Goal: Complete application form: Complete application form

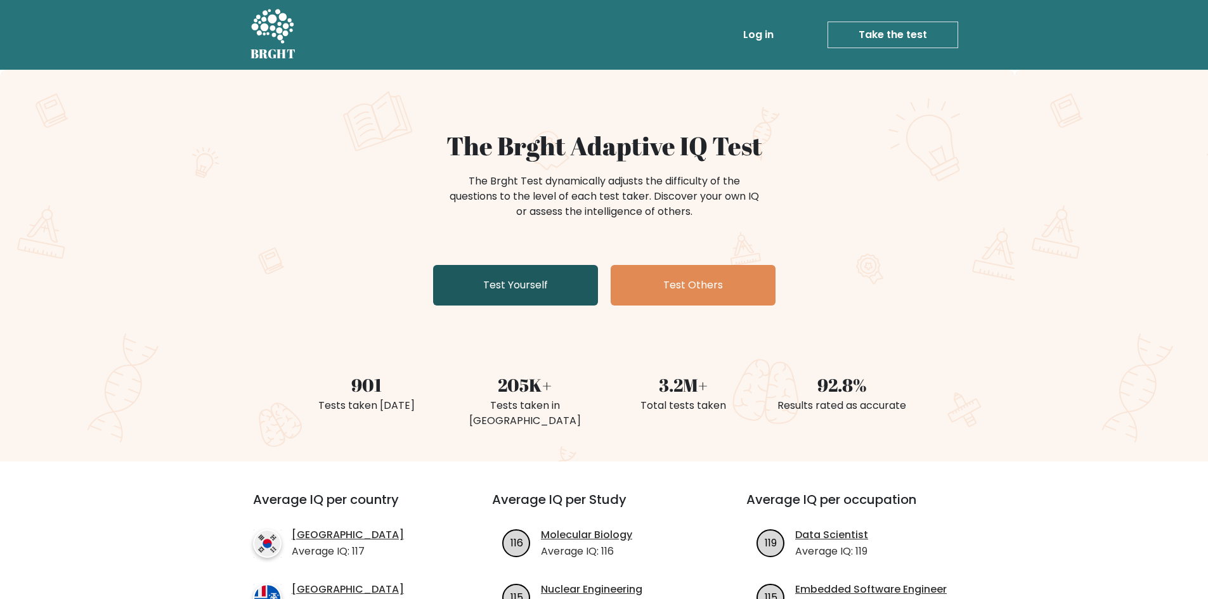
click at [517, 287] on link "Test Yourself" at bounding box center [515, 285] width 165 height 41
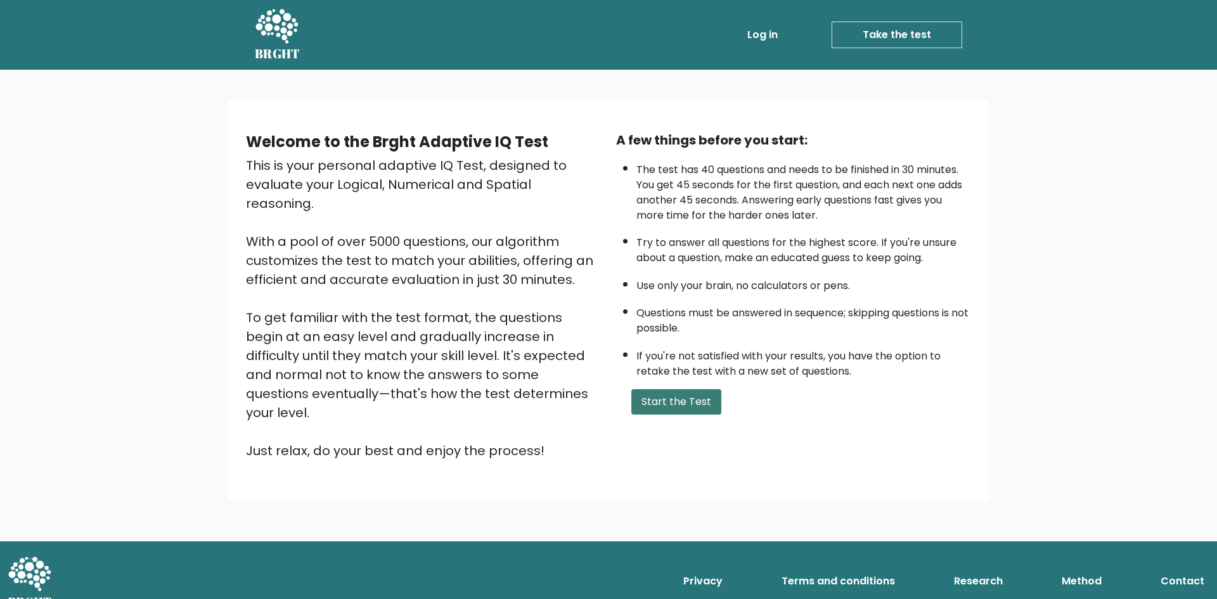
click at [661, 401] on button "Start the Test" at bounding box center [676, 401] width 90 height 25
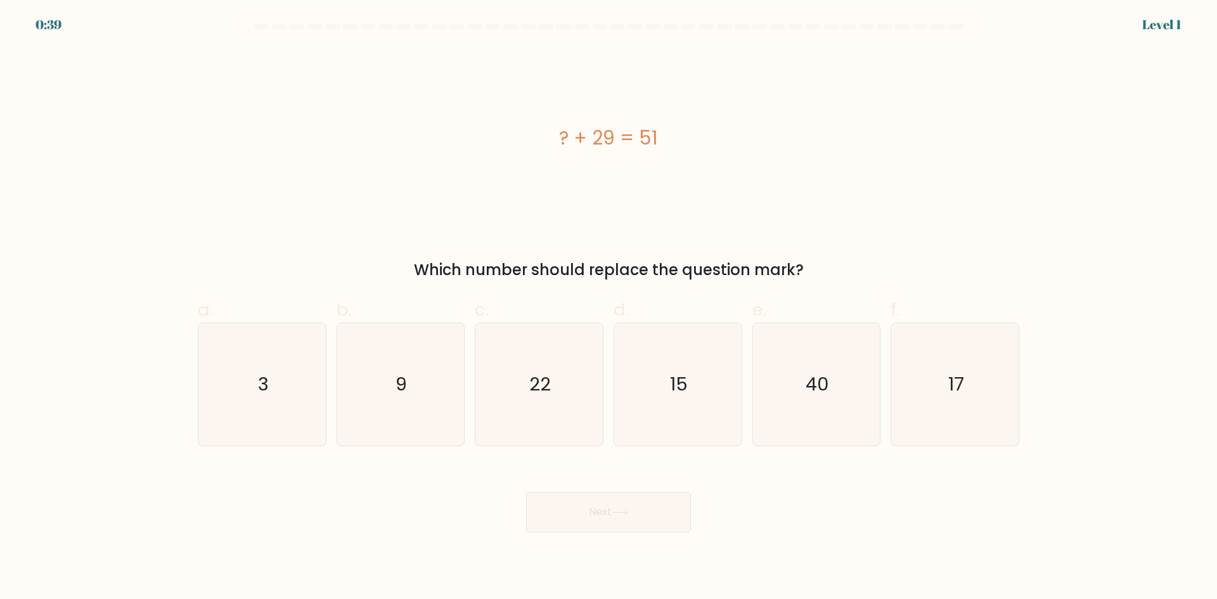
drag, startPoint x: 420, startPoint y: 269, endPoint x: 810, endPoint y: 274, distance: 390.5
click at [810, 274] on div "Which number should replace the question mark?" at bounding box center [608, 270] width 806 height 23
copy div "Which number should replace the question mark?"
drag, startPoint x: 552, startPoint y: 132, endPoint x: 680, endPoint y: 136, distance: 128.1
click at [680, 136] on div "? + 29 = 51" at bounding box center [609, 138] width 822 height 29
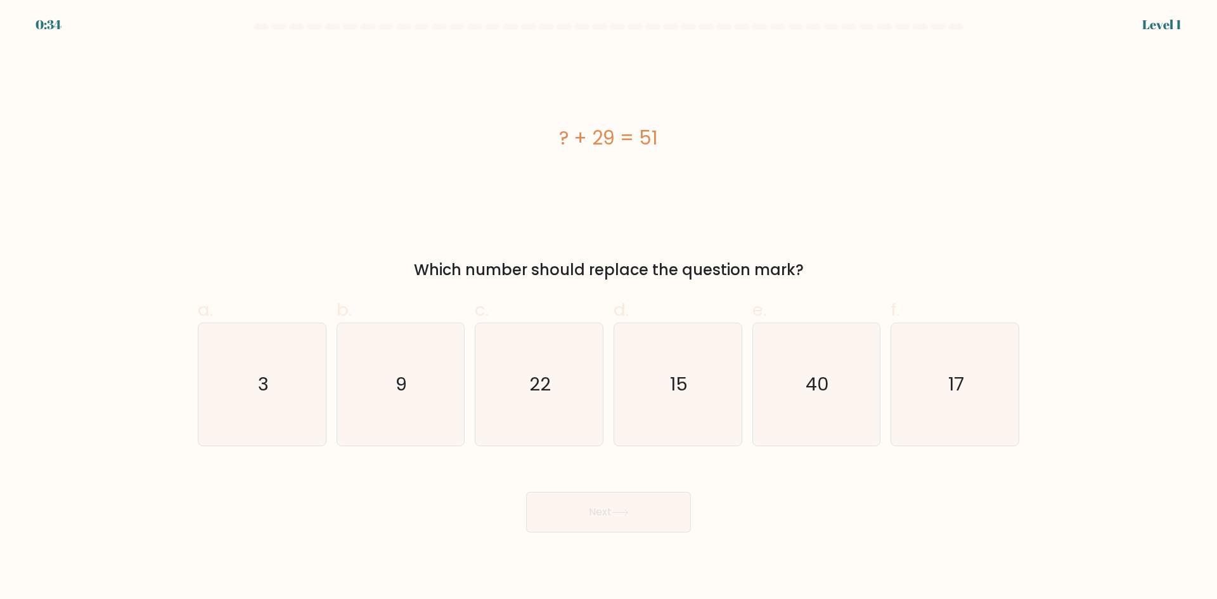
copy div "? + 29 = 51"
drag, startPoint x: 155, startPoint y: 377, endPoint x: 1005, endPoint y: 378, distance: 850.7
click at [1005, 378] on form "a. 3" at bounding box center [608, 277] width 1217 height 509
copy div "3 b. 9 c. 22 d. 15 e. 40 f. 17"
click at [508, 354] on icon "22" at bounding box center [539, 384] width 122 height 122
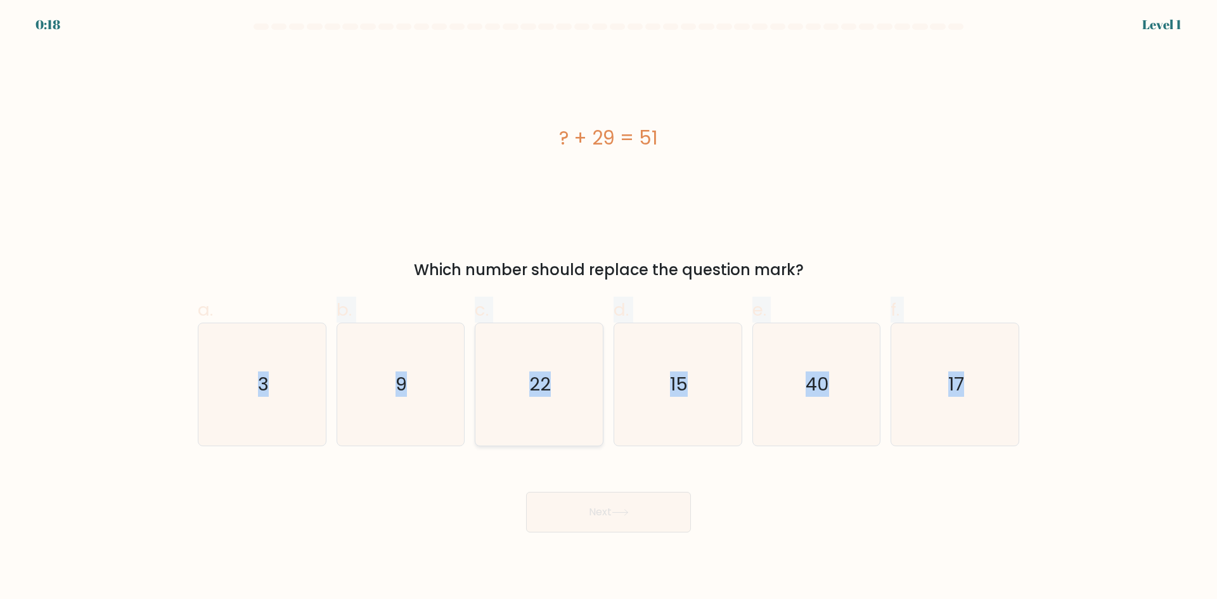
click at [609, 308] on input "c. 22" at bounding box center [609, 304] width 1 height 8
radio input "true"
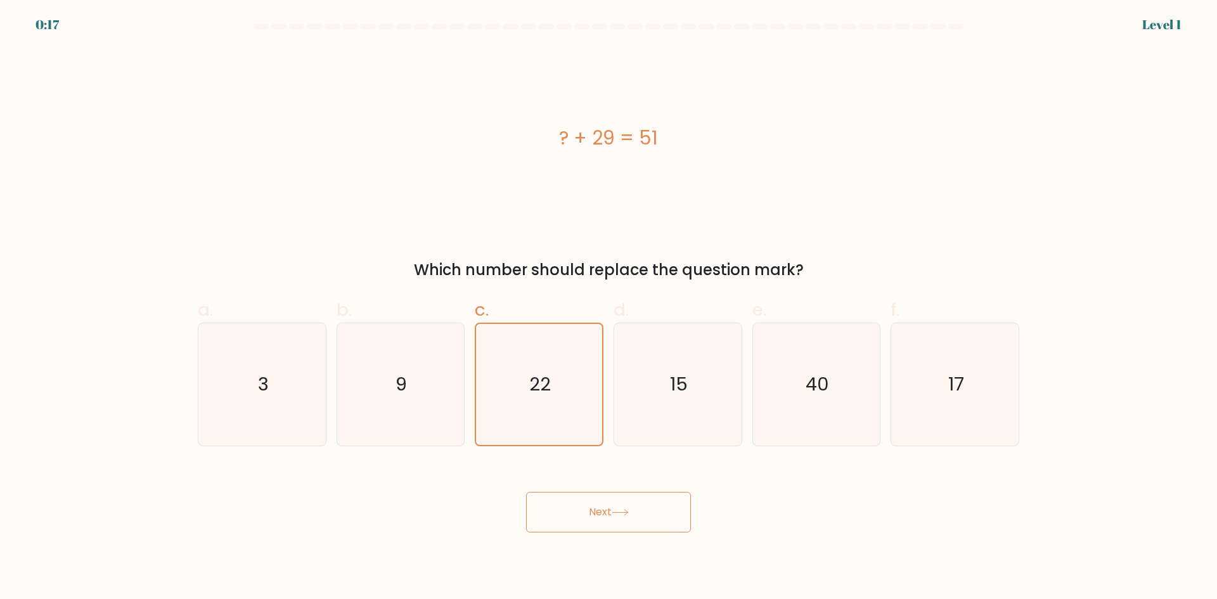
click at [597, 506] on button "Next" at bounding box center [608, 512] width 165 height 41
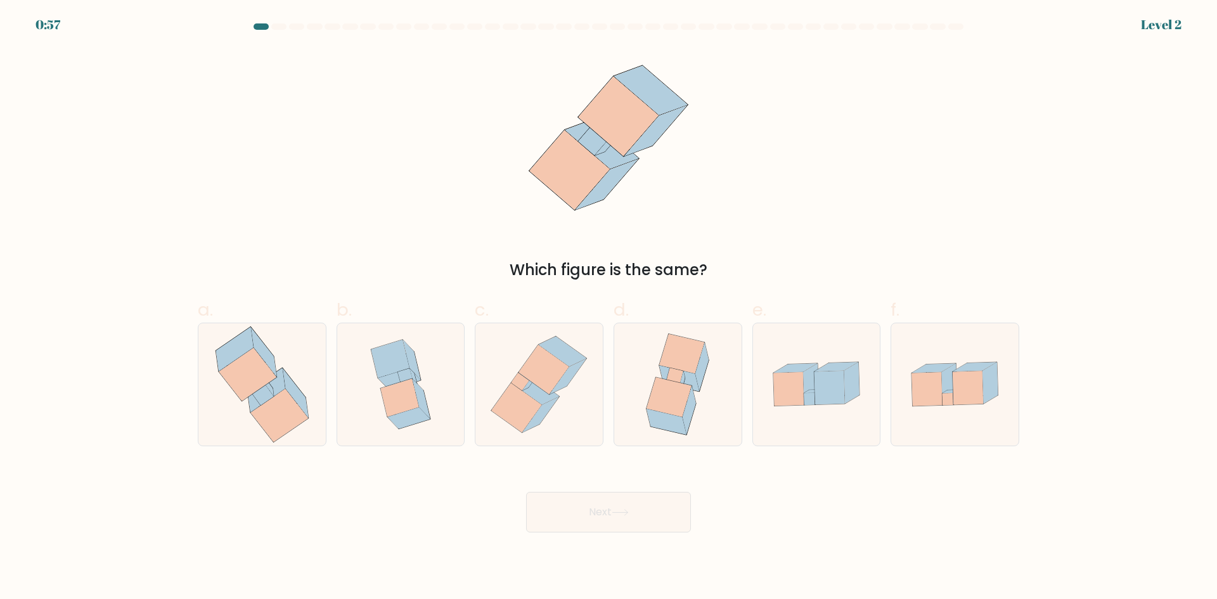
drag, startPoint x: 484, startPoint y: 103, endPoint x: 715, endPoint y: 268, distance: 283.6
click at [715, 268] on div "Which figure is the same?" at bounding box center [608, 164] width 837 height 233
copy div "Which figure is the same?"
click at [744, 186] on div "Which figure is the same?" at bounding box center [608, 164] width 837 height 233
click at [280, 418] on icon at bounding box center [279, 415] width 58 height 53
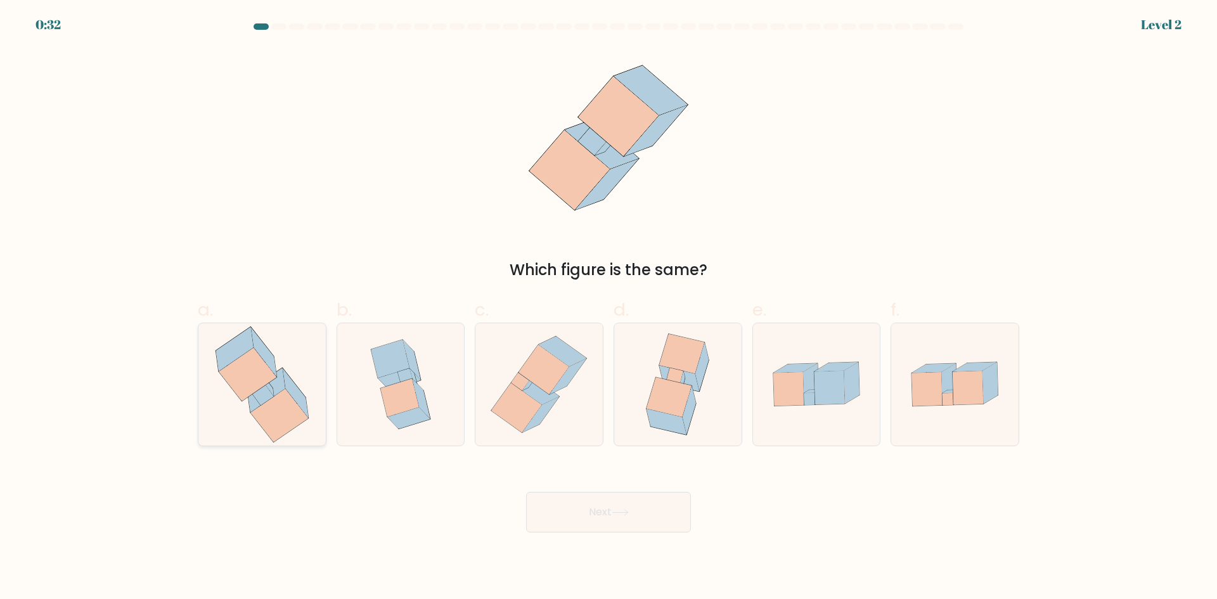
click at [609, 308] on input "a." at bounding box center [609, 304] width 1 height 8
radio input "true"
click at [587, 517] on button "Next" at bounding box center [608, 512] width 165 height 41
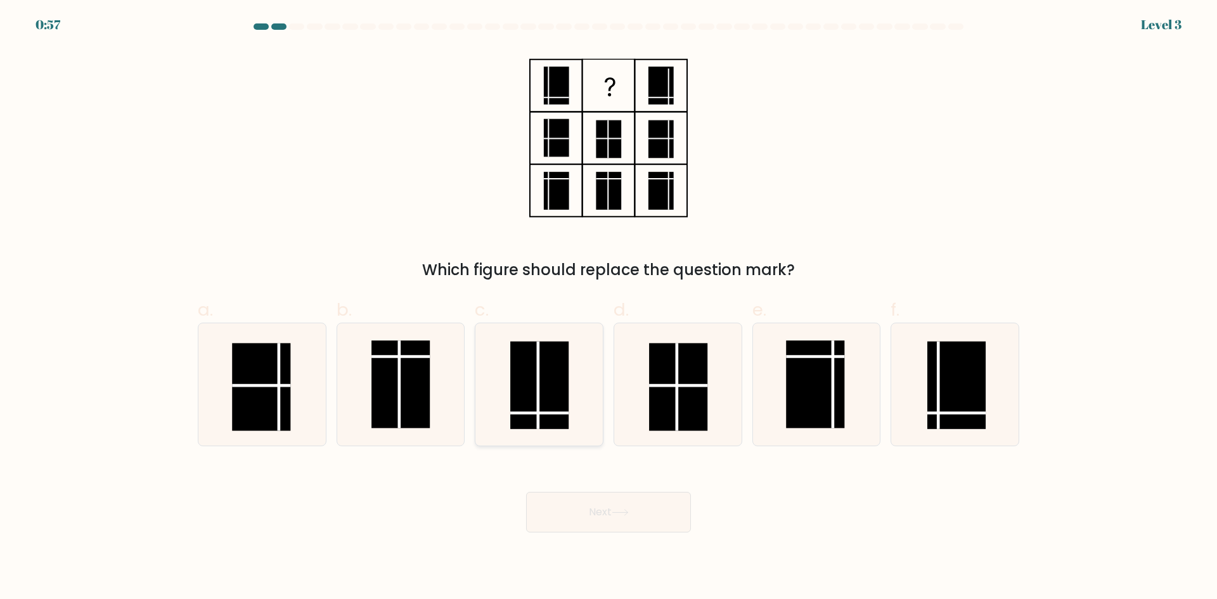
click at [545, 379] on rect at bounding box center [539, 384] width 58 height 87
click at [609, 308] on input "c." at bounding box center [609, 304] width 1 height 8
radio input "true"
click at [614, 520] on button "Next" at bounding box center [608, 512] width 165 height 41
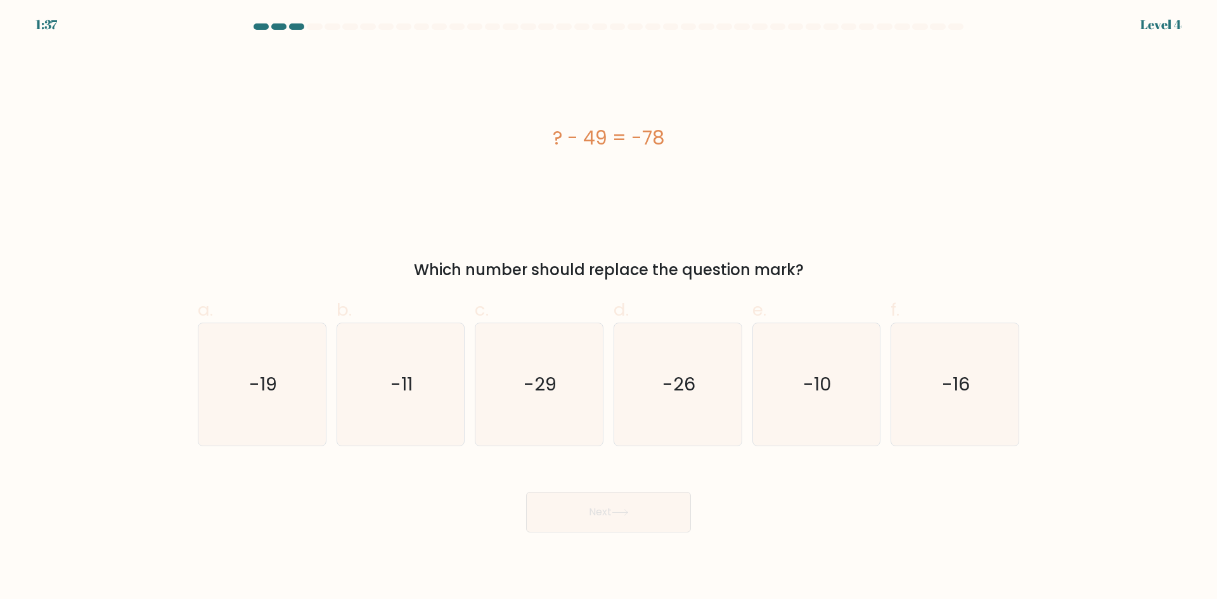
drag, startPoint x: 527, startPoint y: 125, endPoint x: 827, endPoint y: 263, distance: 329.6
click at [827, 263] on div "? - 49 = -78 Which number should replace the question mark?" at bounding box center [608, 164] width 837 height 233
copy div "? - 49 = -78 Which number should replace the question mark?"
click at [540, 395] on text "-29" at bounding box center [540, 383] width 33 height 25
click at [609, 308] on input "c. -29" at bounding box center [609, 304] width 1 height 8
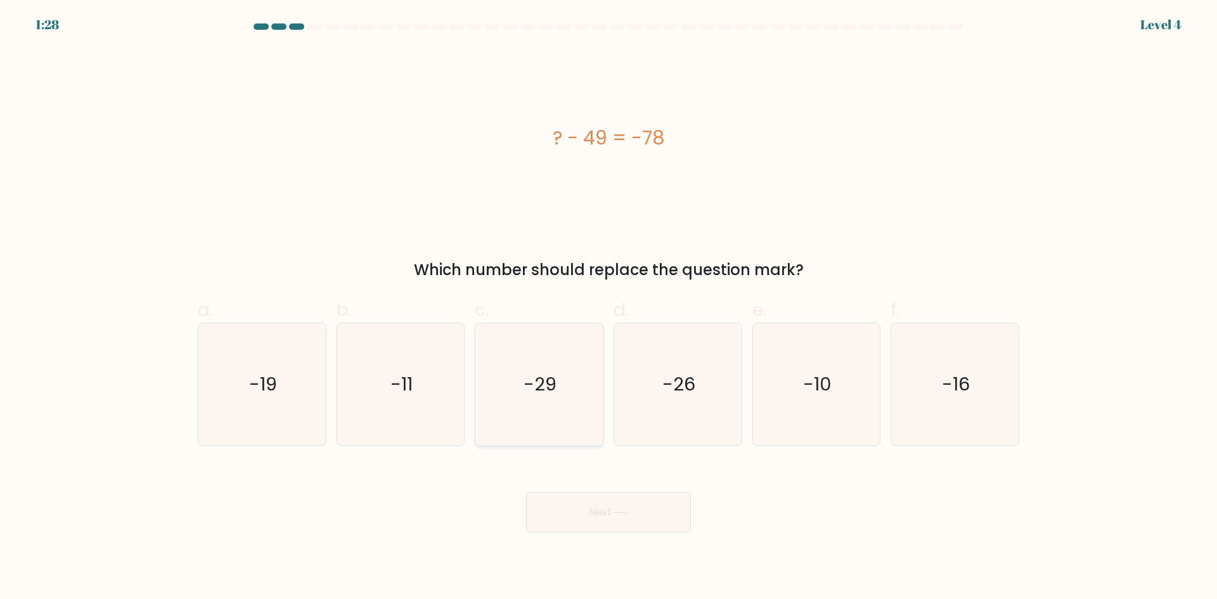
radio input "true"
click at [606, 508] on button "Next" at bounding box center [608, 512] width 165 height 41
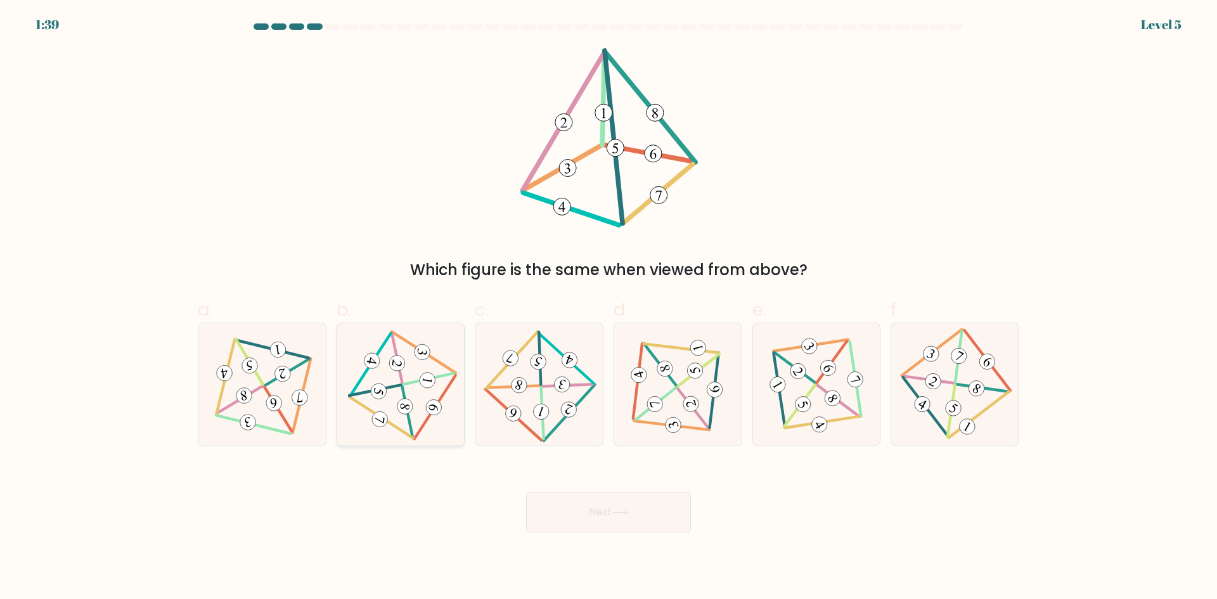
click at [413, 408] on icon at bounding box center [401, 384] width 100 height 98
click at [609, 308] on input "b." at bounding box center [609, 304] width 1 height 8
radio input "true"
click at [598, 512] on button "Next" at bounding box center [608, 512] width 165 height 41
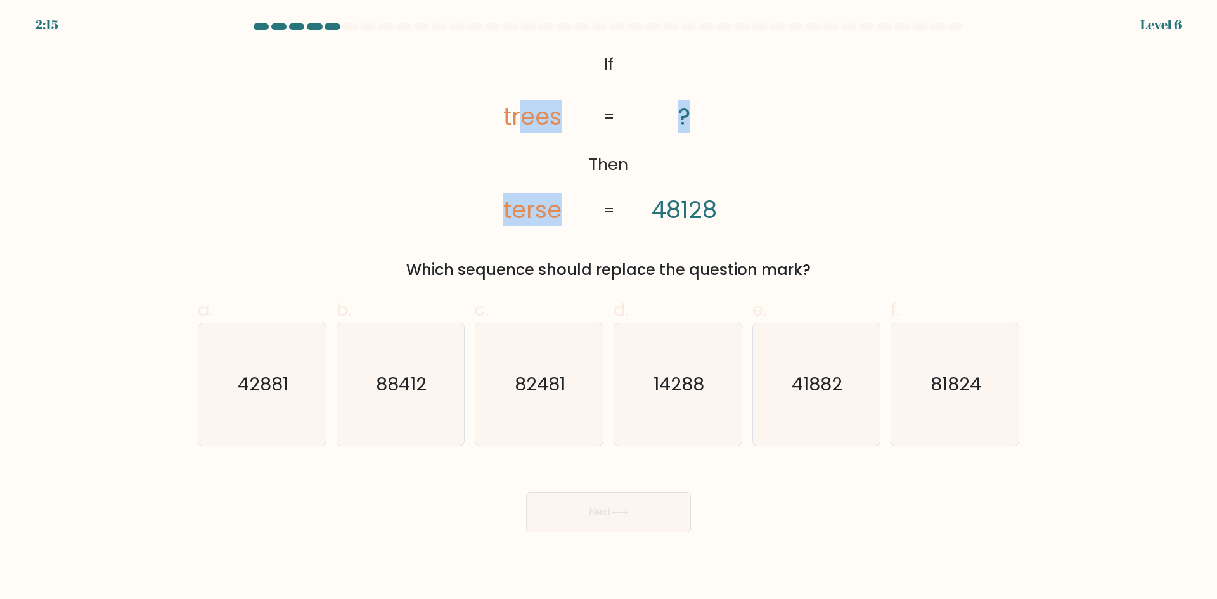
drag, startPoint x: 517, startPoint y: 51, endPoint x: 702, endPoint y: 124, distance: 199.8
click at [704, 126] on icon "@import url('https://fonts.googleapis.com/css?family=Abril+Fatface:400,100,100i…" at bounding box center [609, 138] width 292 height 180
drag, startPoint x: 592, startPoint y: 59, endPoint x: 830, endPoint y: 255, distance: 308.4
click at [830, 255] on div "@import url('https://fonts.googleapis.com/css?family=Abril+Fatface:400,100,100i…" at bounding box center [608, 164] width 837 height 233
copy div "If Then trees terse ? 48128 = = Which sequence should replace the question mark?"
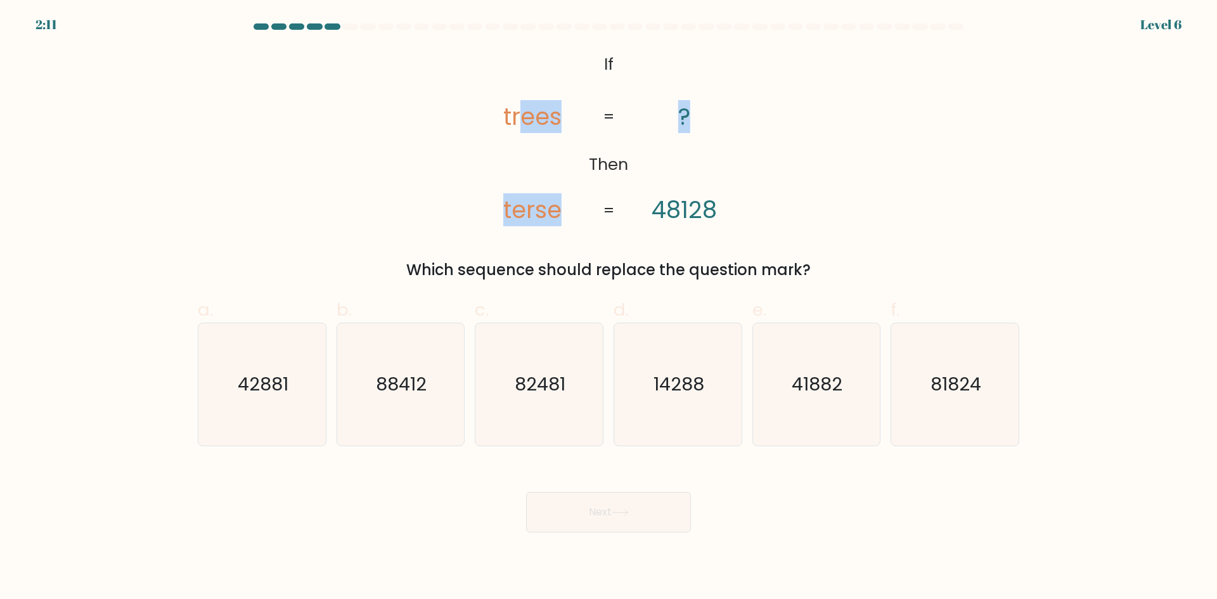
click at [594, 522] on button "Next" at bounding box center [608, 512] width 165 height 41
copy div "If Then trees terse ? 48128 = = Which sequence should replace the question mark?"
click at [807, 157] on div "@import url('https://fonts.googleapis.com/css?family=Abril+Fatface:400,100,100i…" at bounding box center [608, 164] width 837 height 233
click at [843, 152] on div "@import url('https://fonts.googleapis.com/css?family=Abril+Fatface:400,100,100i…" at bounding box center [608, 164] width 837 height 233
click at [775, 207] on div "@import url('https://fonts.googleapis.com/css?family=Abril+Fatface:400,100,100i…" at bounding box center [608, 164] width 837 height 233
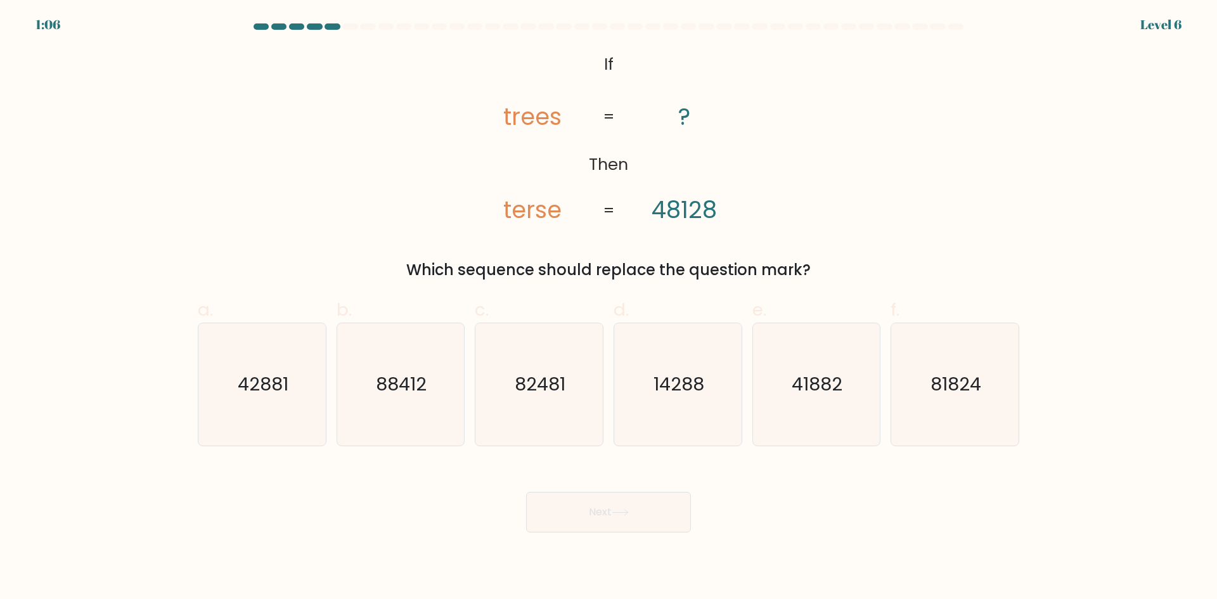
click at [895, 187] on div "@import url('https://fonts.googleapis.com/css?family=Abril+Fatface:400,100,100i…" at bounding box center [608, 164] width 837 height 233
click at [811, 404] on icon "41882" at bounding box center [816, 384] width 122 height 122
click at [609, 308] on input "e. 41882" at bounding box center [609, 304] width 1 height 8
radio input "true"
click at [627, 517] on button "Next" at bounding box center [608, 512] width 165 height 41
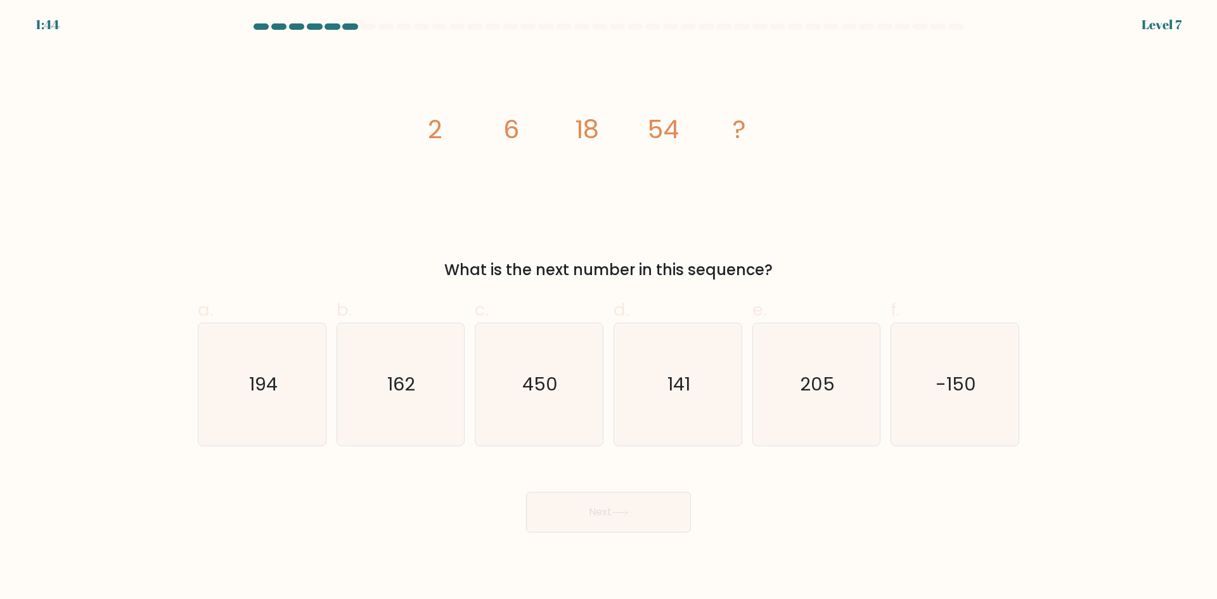
drag, startPoint x: 398, startPoint y: 126, endPoint x: 780, endPoint y: 258, distance: 403.8
click at [780, 258] on div "image/svg+xml 2 6 18 54 ? What is the next number in this sequence?" at bounding box center [608, 164] width 837 height 233
copy div "2 6 18 54 ? What is the next number in this sequence?"
click at [894, 147] on div "image/svg+xml 2 6 18 54 ? What is the next number in this sequence?" at bounding box center [608, 164] width 837 height 233
click at [718, 377] on icon "141" at bounding box center [678, 384] width 122 height 122
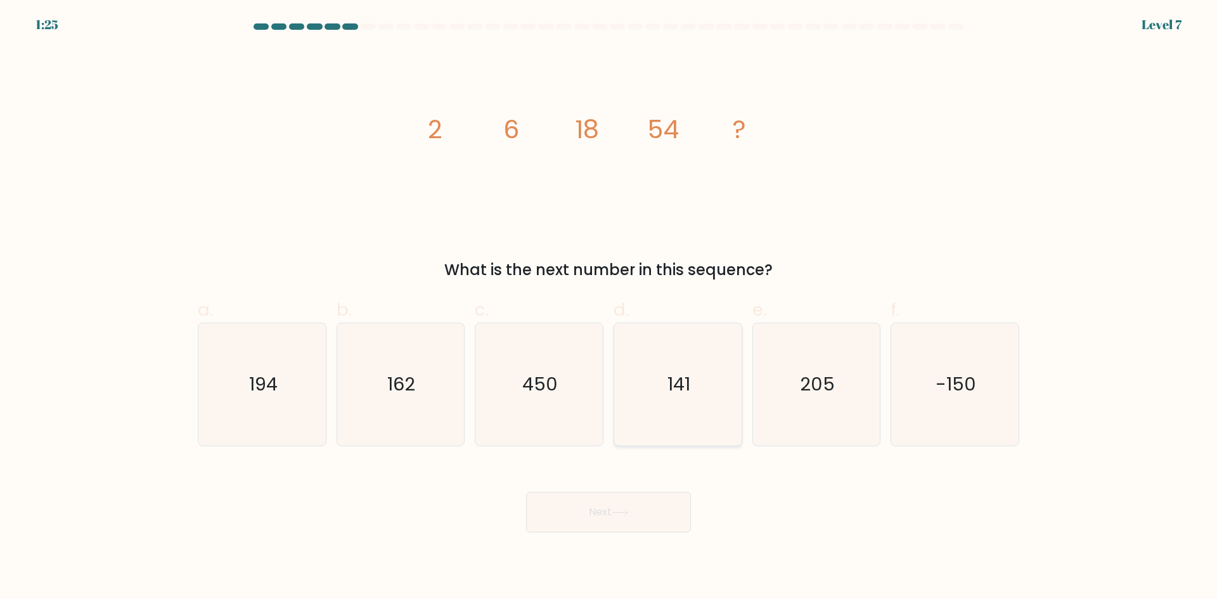
click at [609, 308] on input "d. 141" at bounding box center [609, 304] width 1 height 8
radio input "true"
click at [414, 384] on text "162" at bounding box center [402, 383] width 28 height 25
click at [609, 308] on input "b. 162" at bounding box center [609, 304] width 1 height 8
radio input "true"
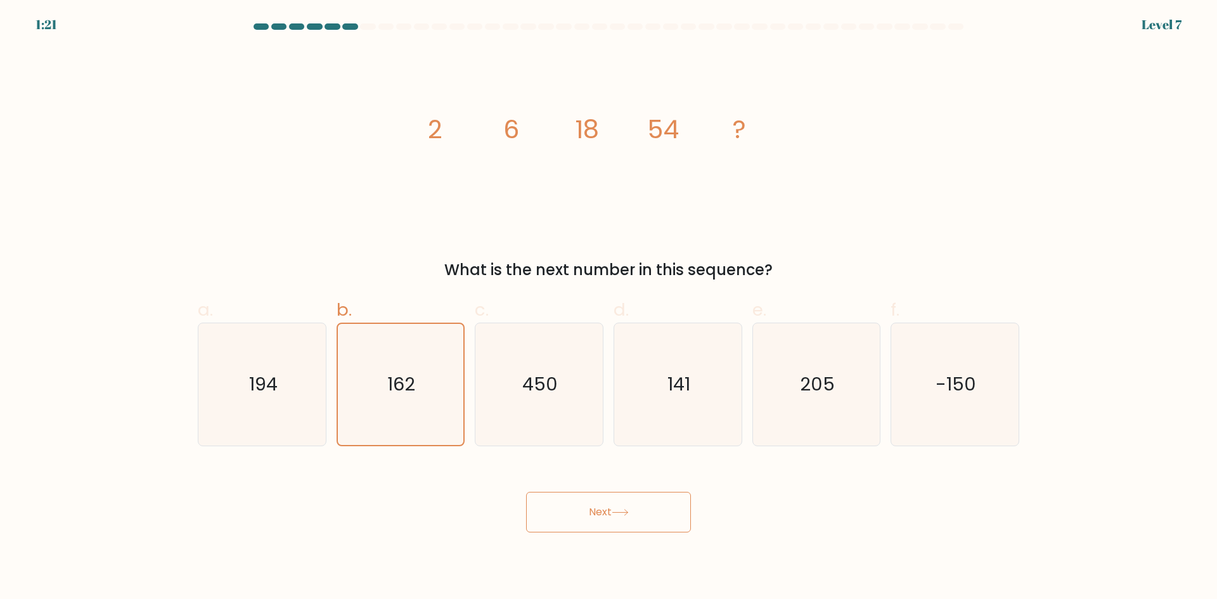
click at [606, 509] on button "Next" at bounding box center [608, 512] width 165 height 41
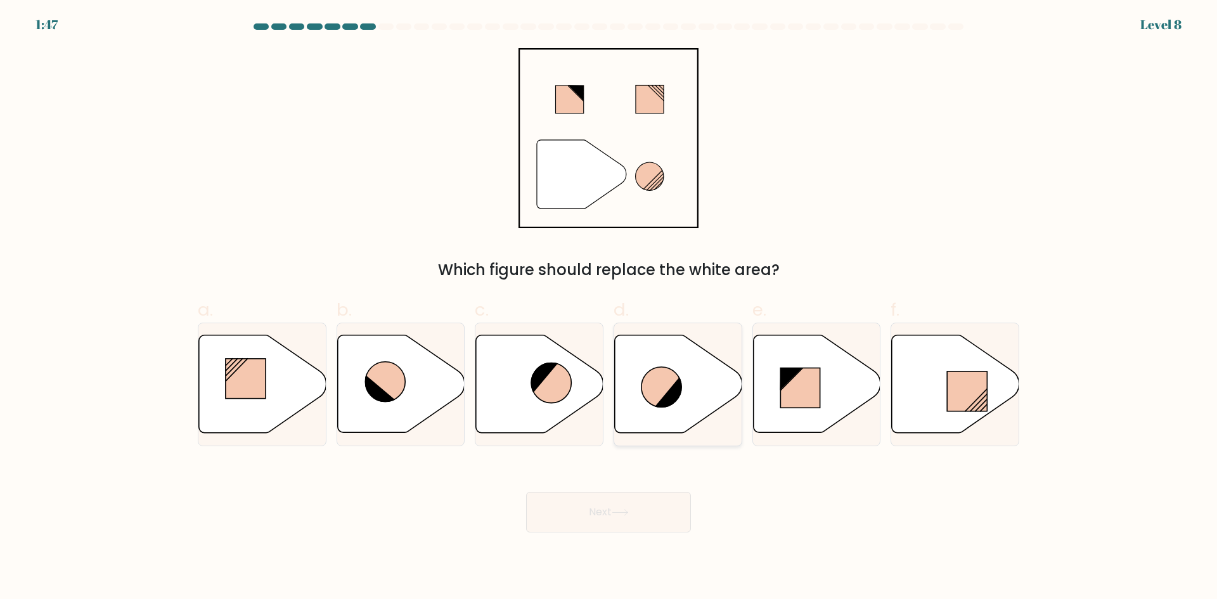
click at [657, 387] on icon at bounding box center [662, 387] width 40 height 40
click at [609, 308] on input "d." at bounding box center [609, 304] width 1 height 8
radio input "true"
click at [620, 506] on button "Next" at bounding box center [608, 512] width 165 height 41
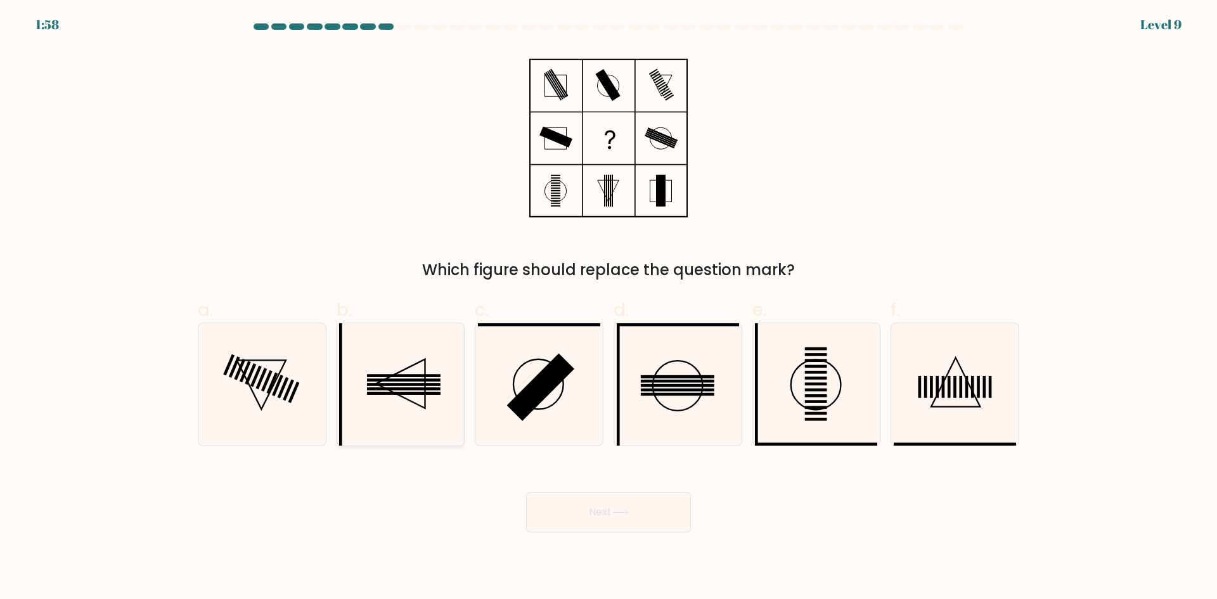
click at [409, 385] on rect at bounding box center [404, 384] width 74 height 3
click at [609, 308] on input "b." at bounding box center [609, 304] width 1 height 8
radio input "true"
click at [610, 513] on button "Next" at bounding box center [608, 512] width 165 height 41
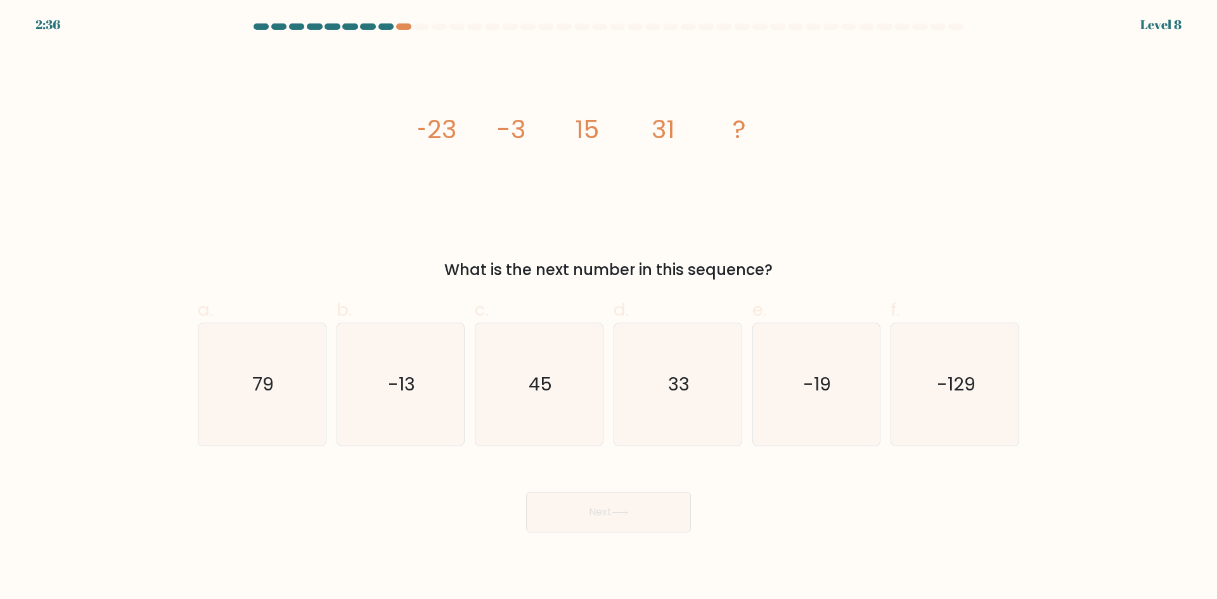
drag, startPoint x: 393, startPoint y: 122, endPoint x: 787, endPoint y: 262, distance: 417.9
click at [787, 262] on div "image/svg+xml -23 -3 15 31 ? What is the next number in this sequence?" at bounding box center [608, 164] width 837 height 233
copy div "-23 -3 15 31 ? What is the next number in this sequence?"
click at [861, 240] on div "image/svg+xml -23 -3 15 31 ? What is the next number in this sequence?" at bounding box center [608, 164] width 837 height 233
drag, startPoint x: 448, startPoint y: 268, endPoint x: 775, endPoint y: 267, distance: 326.5
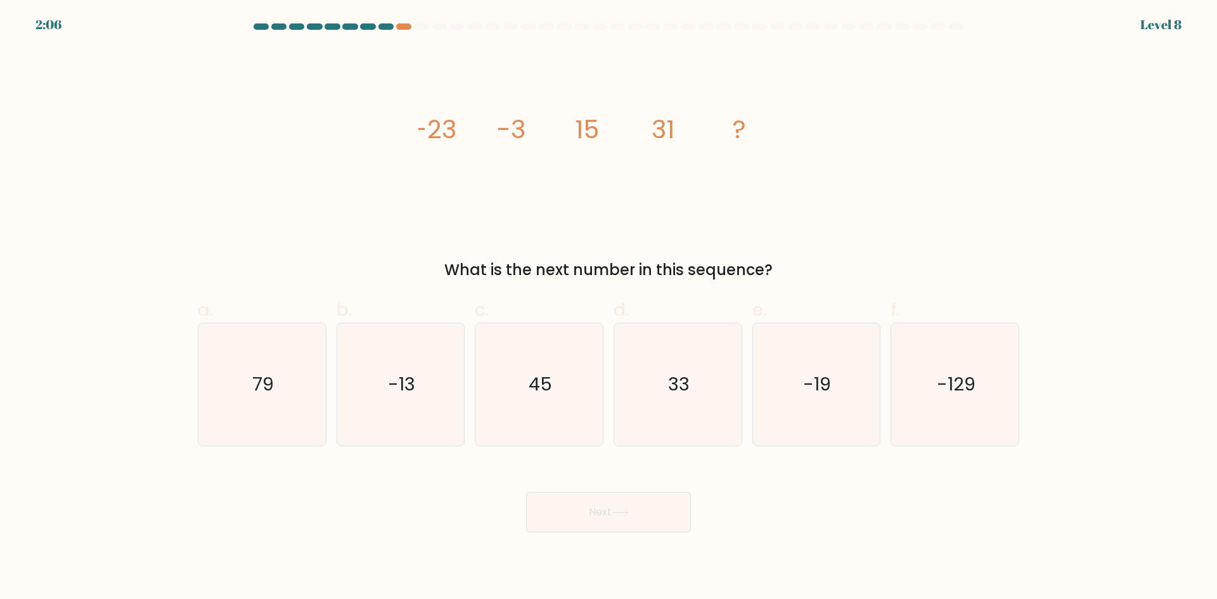
click at [775, 267] on div "What is the next number in this sequence?" at bounding box center [608, 270] width 806 height 23
copy div "What is the next number in this sequence?"
click at [898, 221] on div "image/svg+xml -23 -3 15 31 ? What is the next number in this sequence?" at bounding box center [608, 164] width 837 height 233
click at [542, 387] on text "45" at bounding box center [540, 383] width 23 height 25
click at [609, 308] on input "c. 45" at bounding box center [609, 304] width 1 height 8
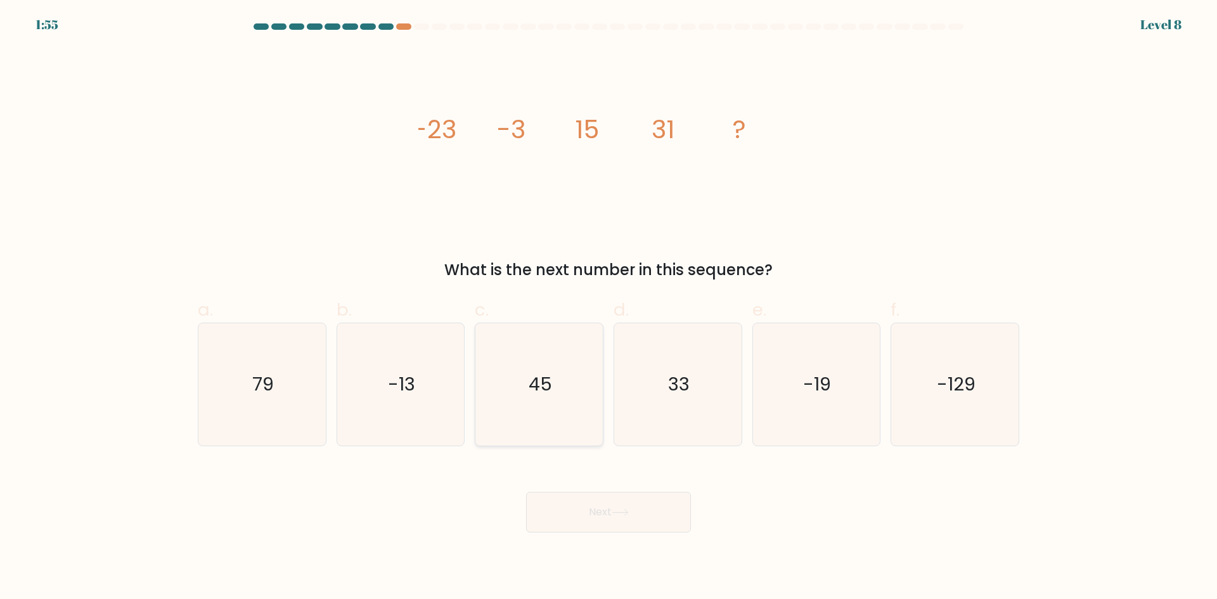
radio input "true"
click at [596, 503] on button "Next" at bounding box center [608, 512] width 165 height 41
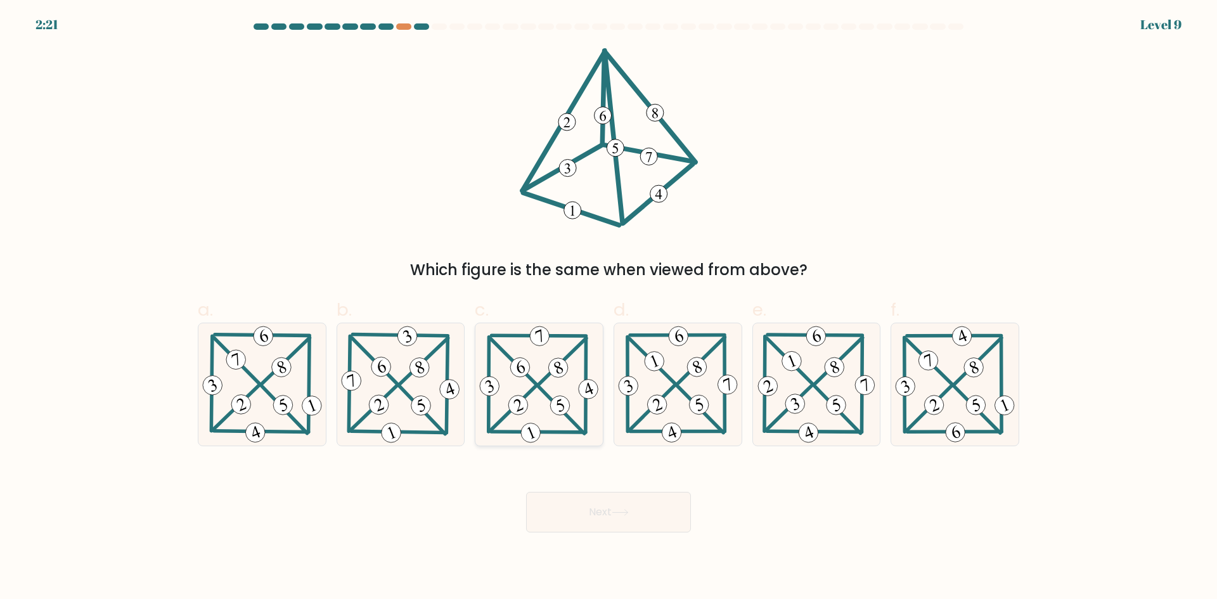
click at [539, 387] on 204 at bounding box center [562, 410] width 46 height 47
click at [609, 308] on input "c." at bounding box center [609, 304] width 1 height 8
radio input "true"
click at [605, 505] on button "Next" at bounding box center [608, 512] width 165 height 41
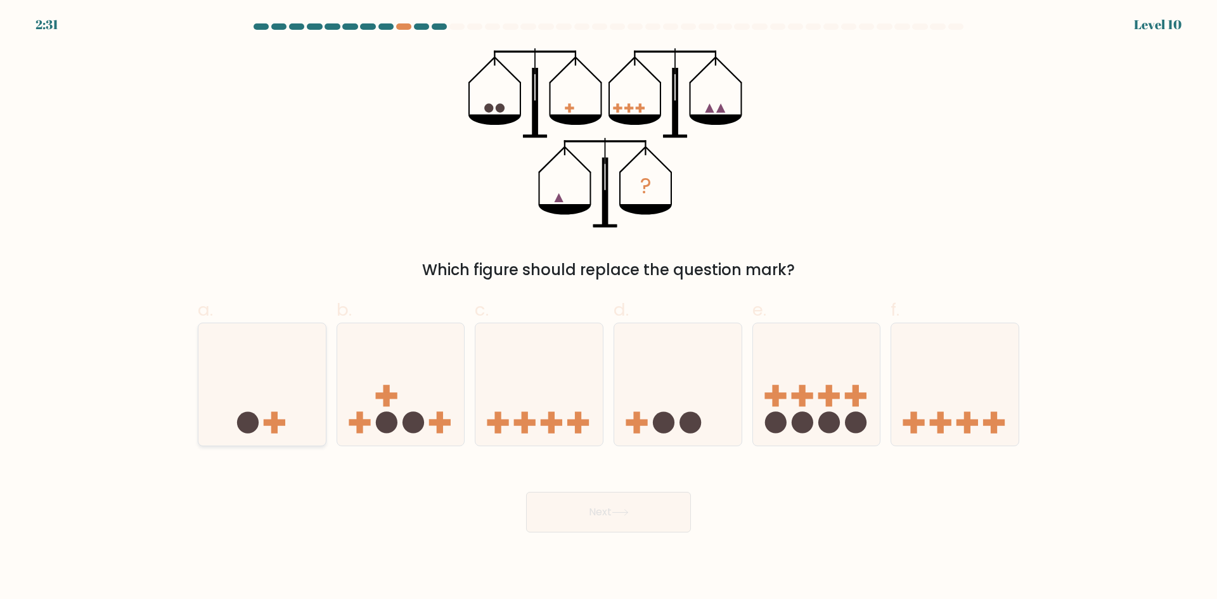
click at [261, 385] on icon at bounding box center [261, 384] width 127 height 105
click at [609, 308] on input "a." at bounding box center [609, 304] width 1 height 8
radio input "true"
click at [581, 516] on button "Next" at bounding box center [608, 512] width 165 height 41
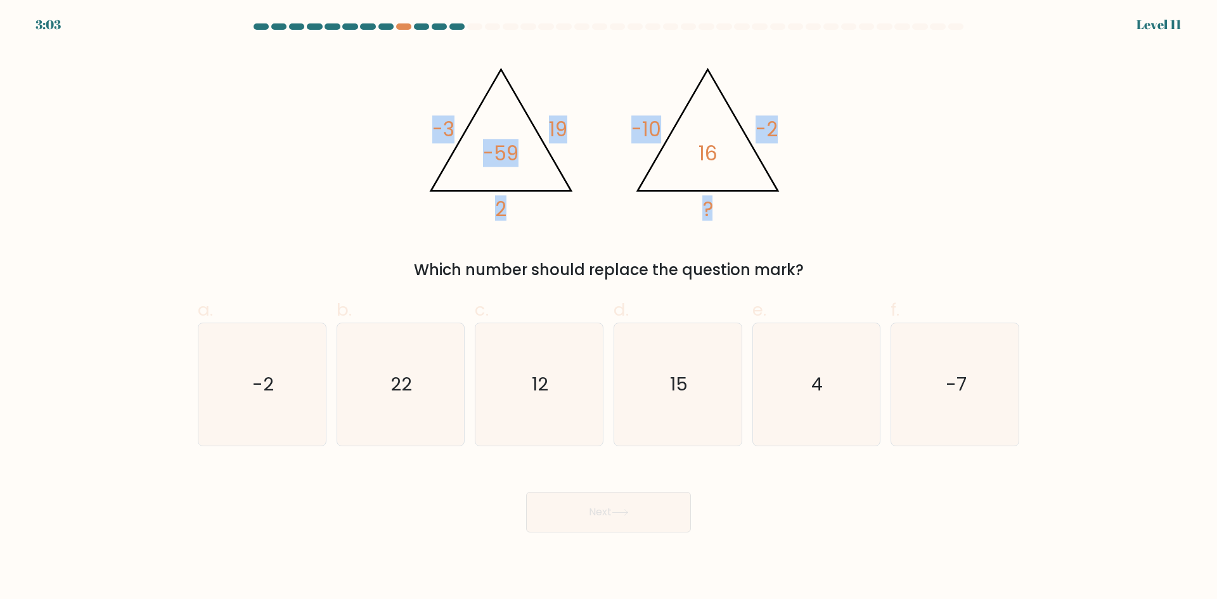
drag, startPoint x: 404, startPoint y: 58, endPoint x: 738, endPoint y: 210, distance: 366.8
click at [738, 210] on div "@import url('https://fonts.googleapis.com/css?family=Abril+Fatface:400,100,100i…" at bounding box center [608, 164] width 837 height 233
click at [425, 63] on icon "@import url('https://fonts.googleapis.com/css?family=Abril+Fatface:400,100,100i…" at bounding box center [608, 138] width 380 height 180
drag, startPoint x: 408, startPoint y: 53, endPoint x: 808, endPoint y: 254, distance: 448.2
click at [808, 254] on div "@import url('https://fonts.googleapis.com/css?family=Abril+Fatface:400,100,100i…" at bounding box center [608, 164] width 837 height 233
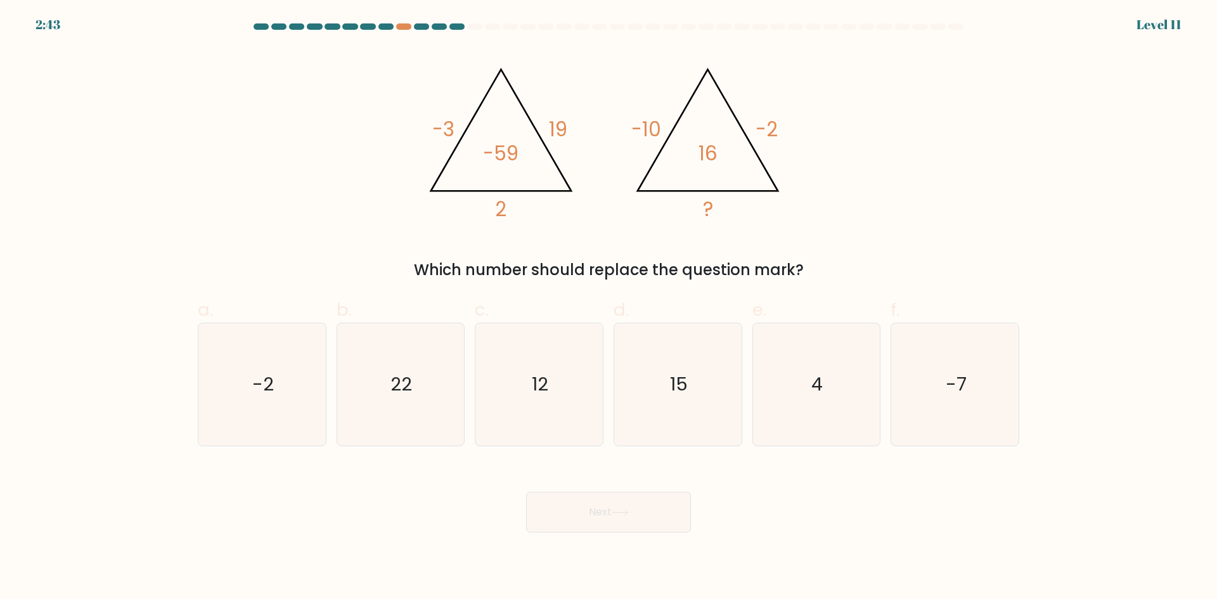
click at [551, 212] on icon "@import url('https://fonts.googleapis.com/css?family=Abril+Fatface:400,100,100i…" at bounding box center [608, 138] width 380 height 180
click at [929, 506] on div "Next" at bounding box center [608, 496] width 837 height 71
click at [796, 245] on div "@import url('https://fonts.googleapis.com/css?family=Abril+Fatface:400,100,100i…" at bounding box center [608, 164] width 837 height 233
drag, startPoint x: 408, startPoint y: 269, endPoint x: 806, endPoint y: 262, distance: 398.2
click at [806, 262] on div "Which number should replace the question mark?" at bounding box center [608, 270] width 806 height 23
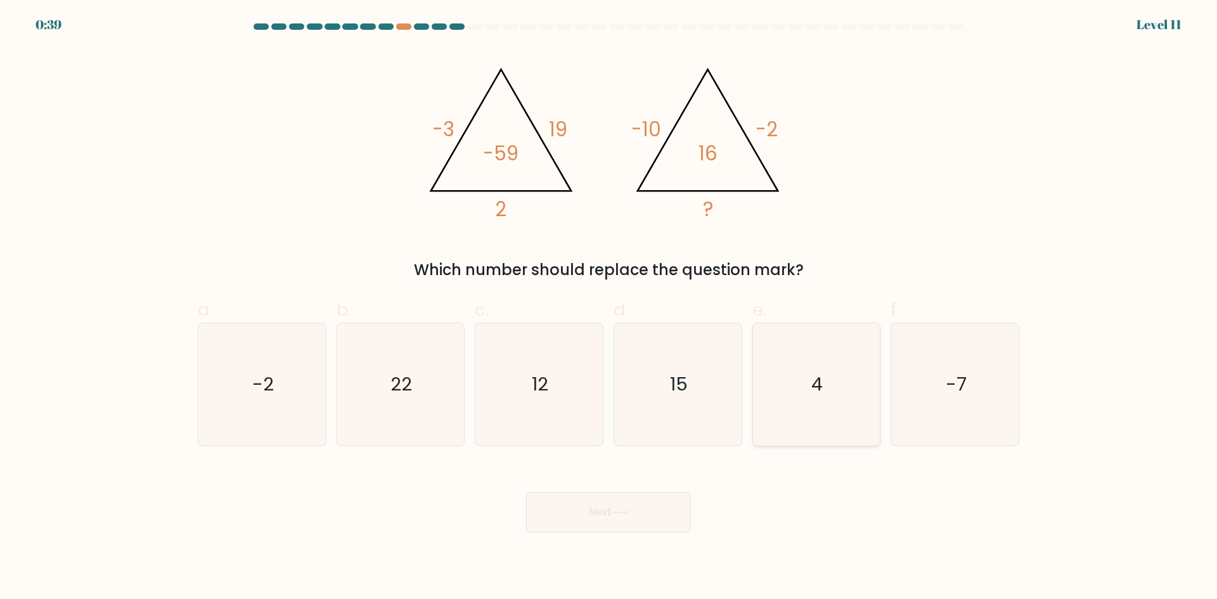
click at [812, 386] on text "4" at bounding box center [817, 383] width 11 height 25
click at [609, 308] on input "e. 4" at bounding box center [609, 304] width 1 height 8
radio input "true"
click at [622, 517] on button "Next" at bounding box center [608, 512] width 165 height 41
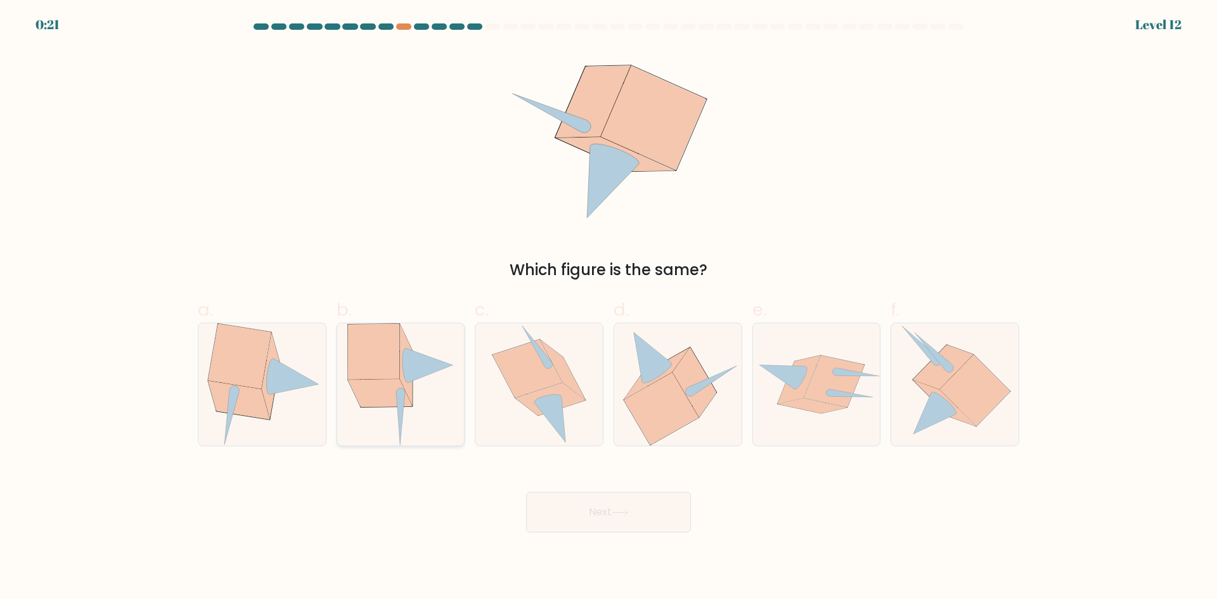
click at [377, 364] on icon at bounding box center [373, 352] width 51 height 56
click at [609, 308] on input "b." at bounding box center [609, 304] width 1 height 8
radio input "true"
click at [598, 520] on button "Next" at bounding box center [608, 512] width 165 height 41
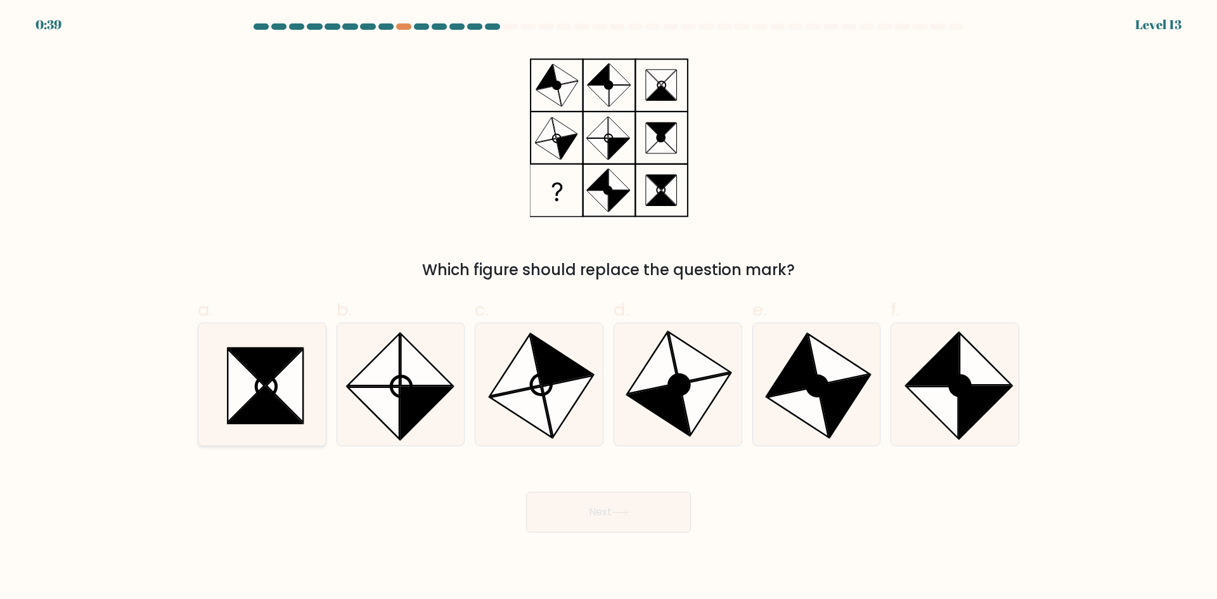
click at [268, 401] on icon at bounding box center [265, 405] width 73 height 37
click at [609, 308] on input "a." at bounding box center [609, 304] width 1 height 8
radio input "true"
click at [603, 513] on button "Next" at bounding box center [608, 512] width 165 height 41
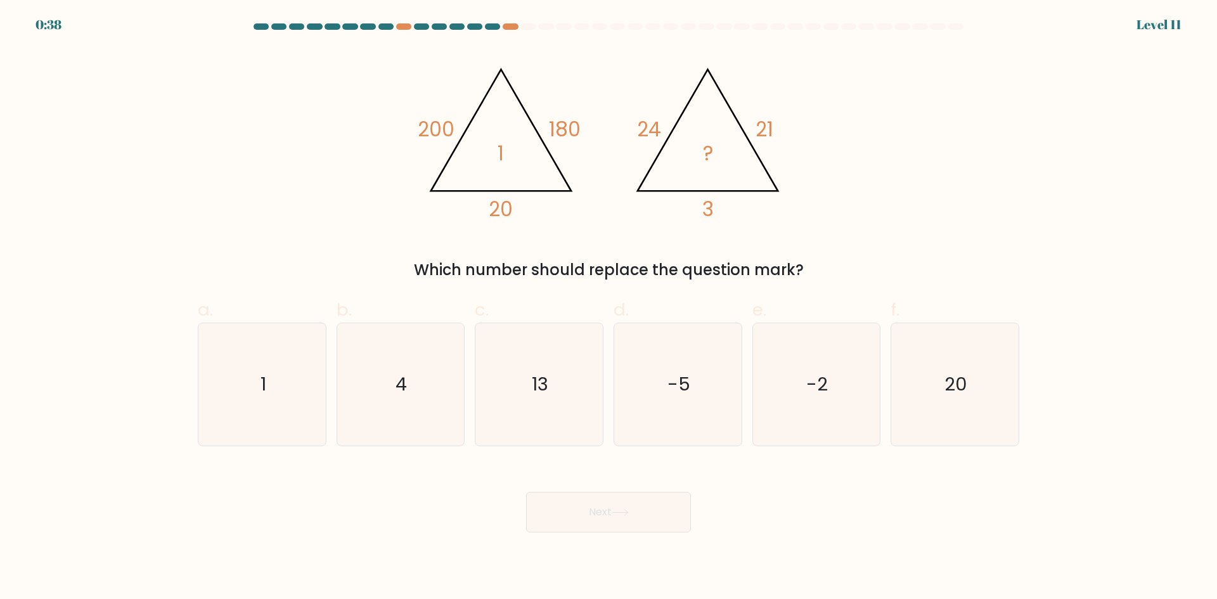
drag, startPoint x: 855, startPoint y: 257, endPoint x: 727, endPoint y: 268, distance: 127.9
click at [855, 257] on div "@import url('https://fonts.googleapis.com/css?family=Abril+Fatface:400,100,100i…" at bounding box center [608, 164] width 837 height 233
drag, startPoint x: 414, startPoint y: 268, endPoint x: 808, endPoint y: 270, distance: 394.3
click at [808, 270] on div "Which number should replace the question mark?" at bounding box center [608, 270] width 806 height 23
click at [865, 511] on div "Next" at bounding box center [608, 496] width 837 height 71
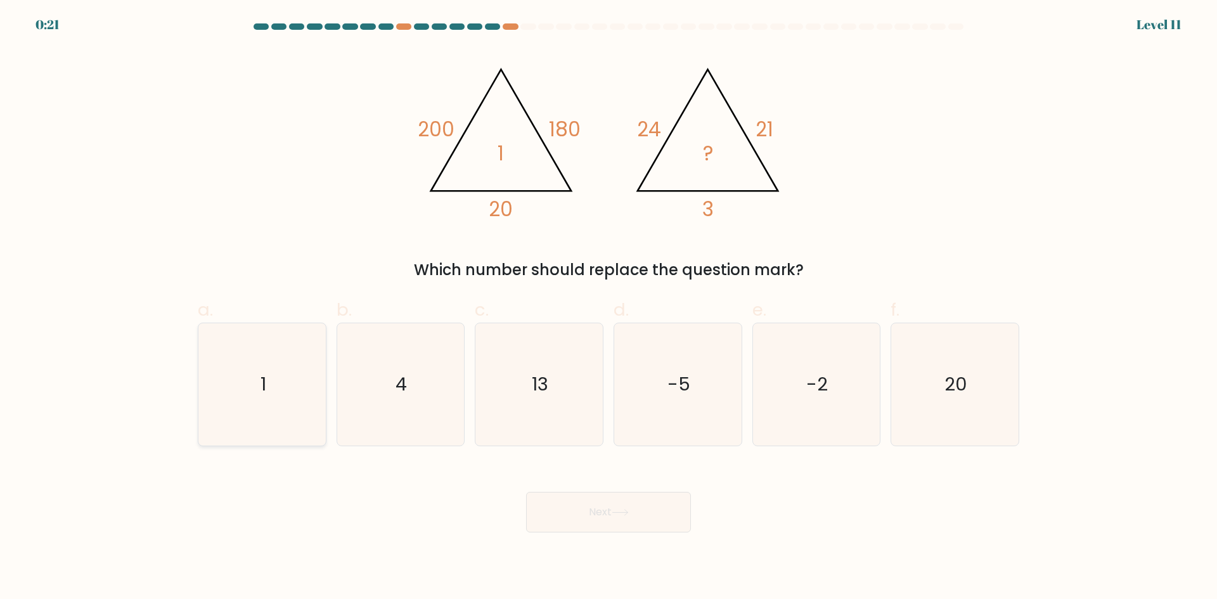
click at [281, 376] on icon "1" at bounding box center [262, 384] width 122 height 122
click at [609, 308] on input "a. 1" at bounding box center [609, 304] width 1 height 8
radio input "true"
click at [591, 507] on button "Next" at bounding box center [608, 512] width 165 height 41
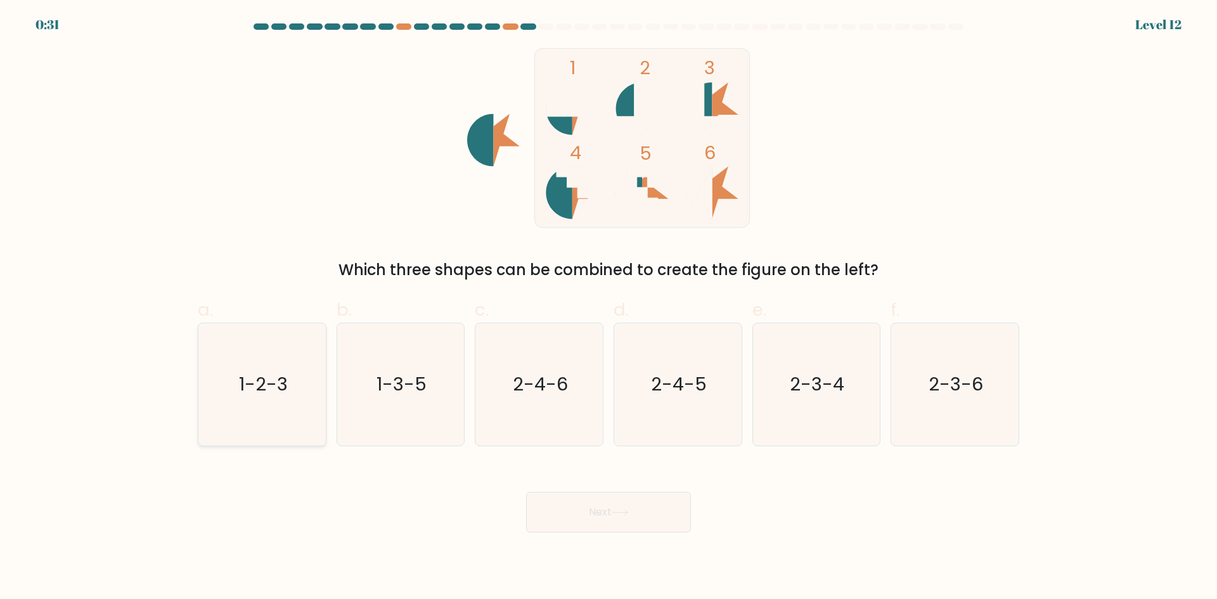
click at [266, 377] on text "1-2-3" at bounding box center [263, 383] width 49 height 25
click at [609, 308] on input "a. 1-2-3" at bounding box center [609, 304] width 1 height 8
radio input "true"
click at [606, 513] on button "Next" at bounding box center [608, 512] width 165 height 41
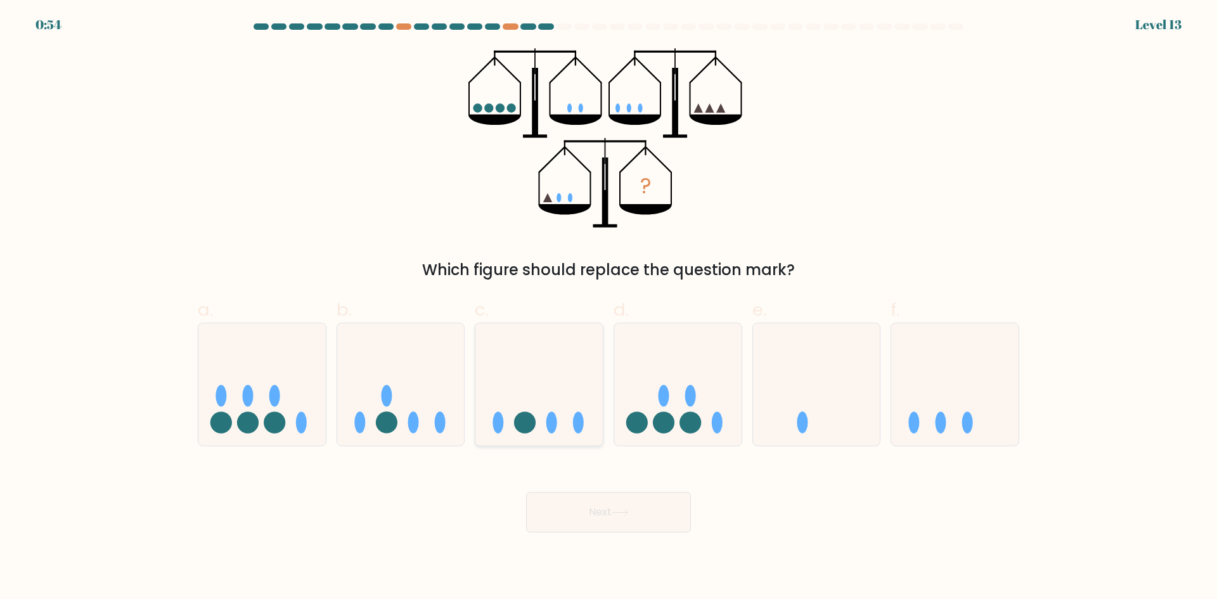
click at [532, 425] on circle at bounding box center [525, 423] width 22 height 22
click at [609, 308] on input "c." at bounding box center [609, 304] width 1 height 8
radio input "true"
click at [619, 503] on button "Next" at bounding box center [608, 512] width 165 height 41
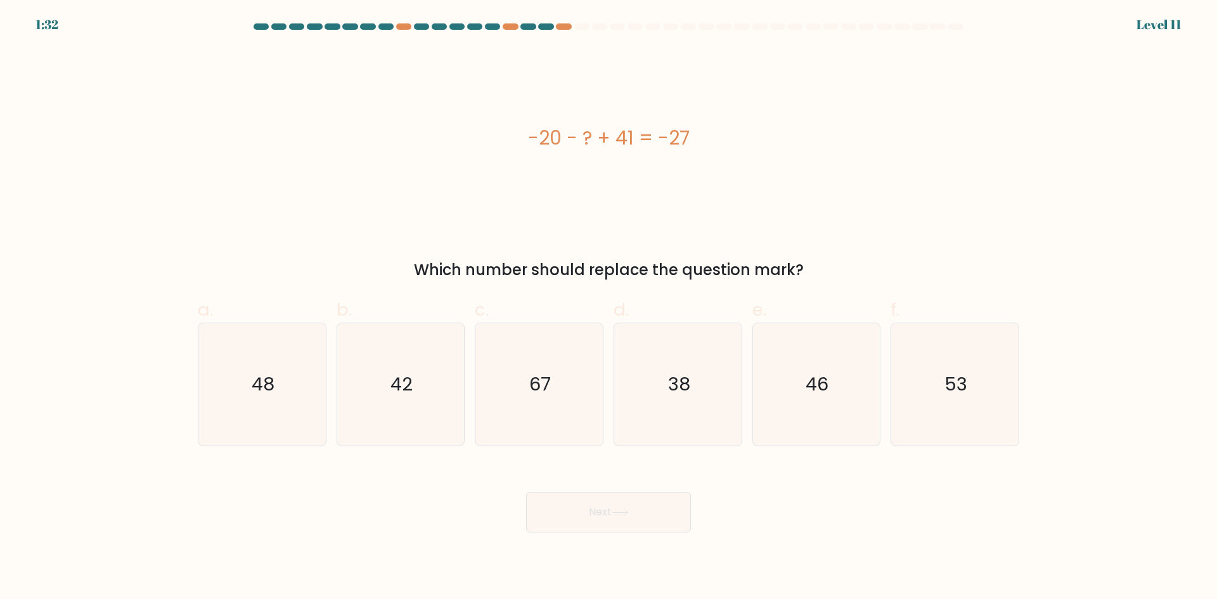
drag, startPoint x: 510, startPoint y: 136, endPoint x: 810, endPoint y: 259, distance: 324.1
click at [810, 259] on div "-20 - ? + 41 = -27 Which number should replace the question mark?" at bounding box center [608, 164] width 837 height 233
click at [786, 496] on div "Next" at bounding box center [608, 496] width 837 height 71
click at [309, 386] on icon "48" at bounding box center [262, 384] width 122 height 122
click at [609, 308] on input "a. 48" at bounding box center [609, 304] width 1 height 8
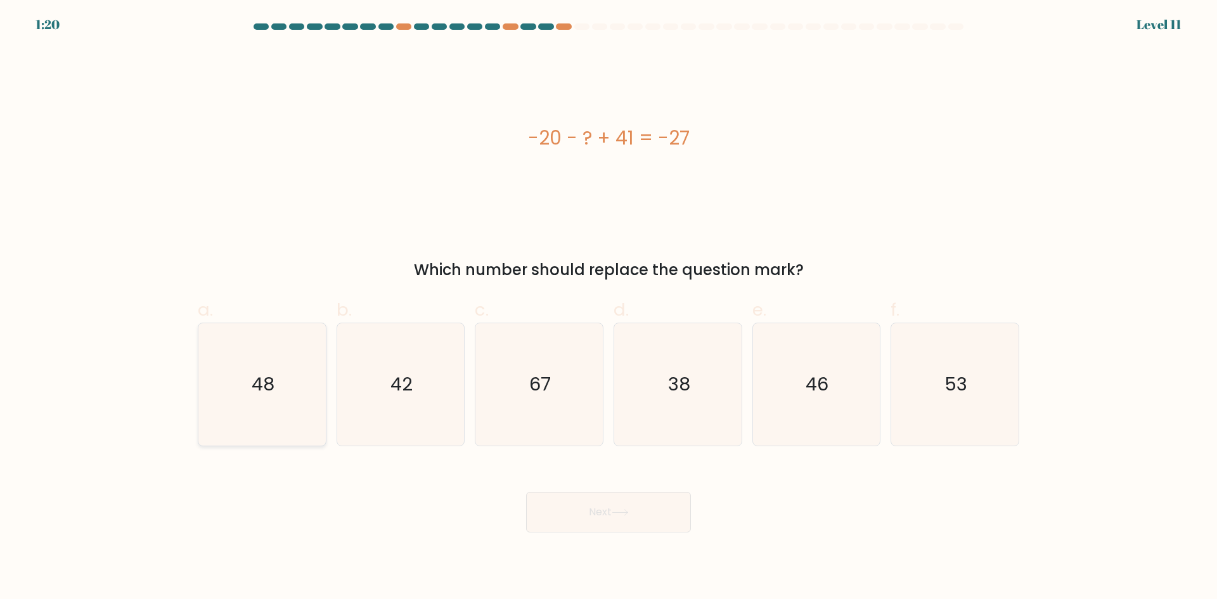
radio input "true"
click at [618, 515] on icon at bounding box center [620, 512] width 17 height 7
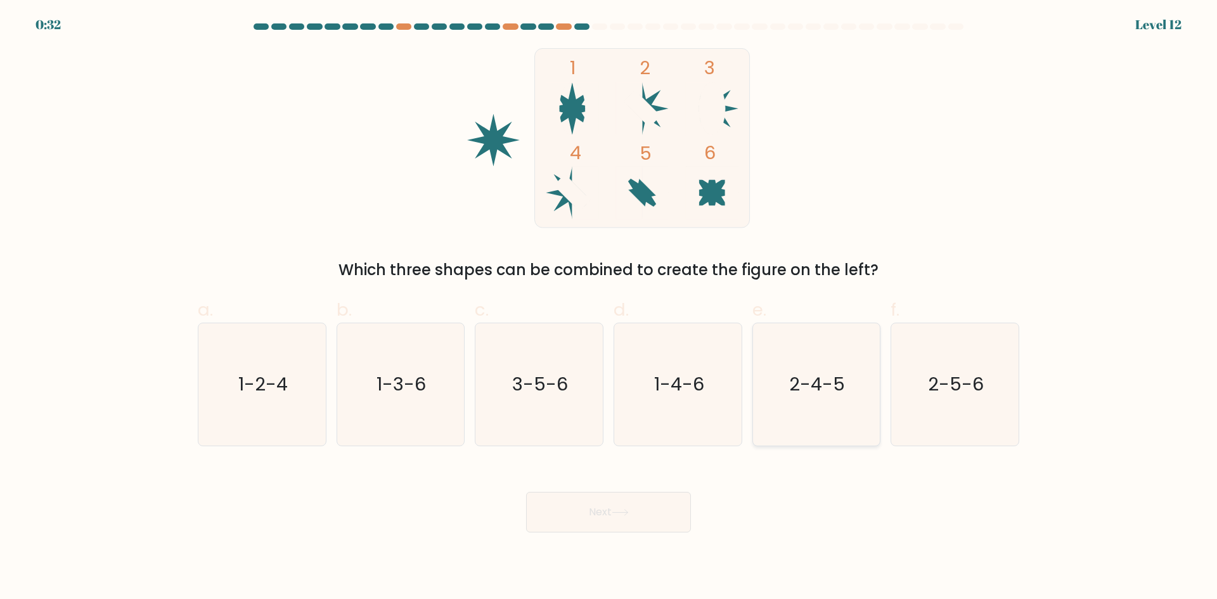
click at [803, 423] on icon "2-4-5" at bounding box center [816, 384] width 122 height 122
click at [609, 308] on input "e. 2-4-5" at bounding box center [609, 304] width 1 height 8
radio input "true"
click at [612, 503] on button "Next" at bounding box center [608, 512] width 165 height 41
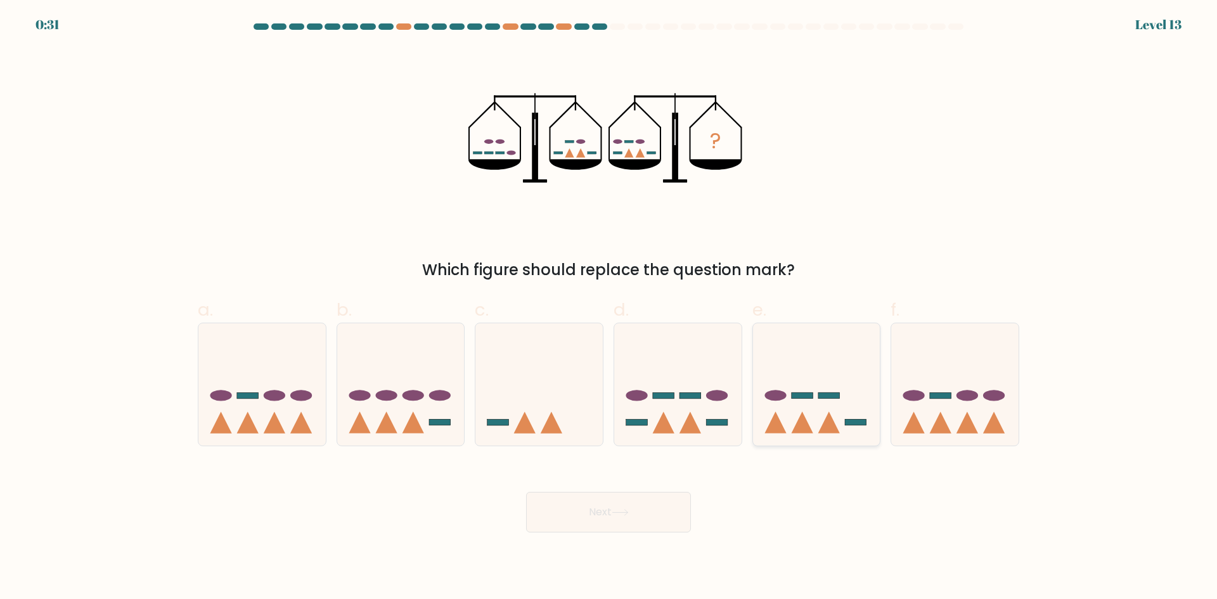
click at [814, 411] on icon at bounding box center [816, 384] width 127 height 105
click at [609, 308] on input "e." at bounding box center [609, 304] width 1 height 8
radio input "true"
click at [627, 505] on button "Next" at bounding box center [608, 512] width 165 height 41
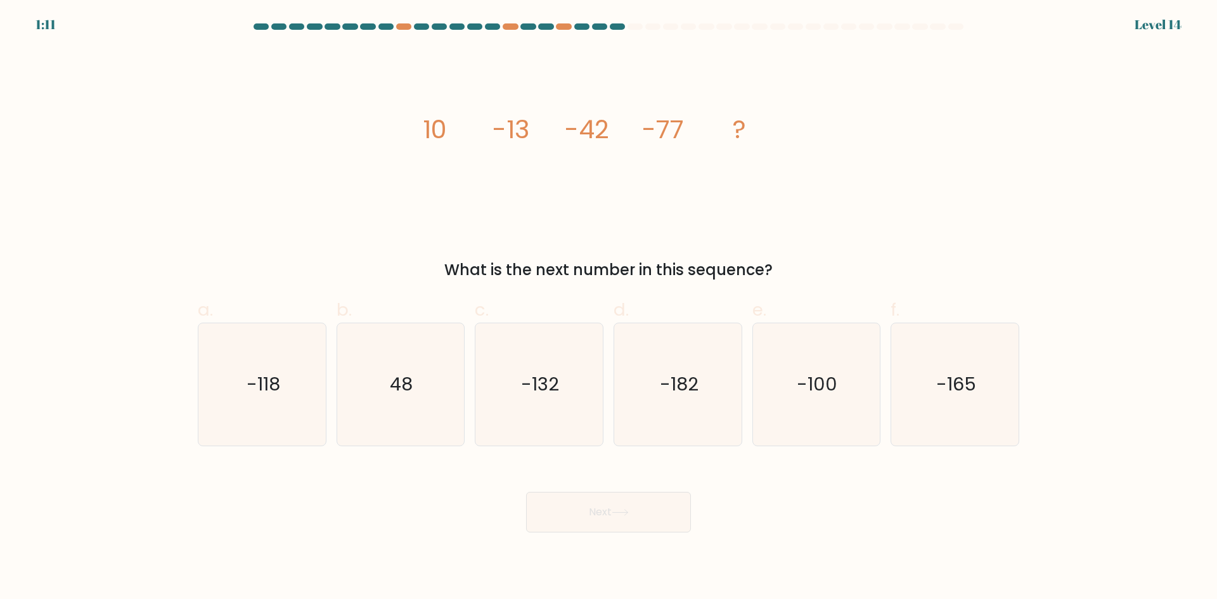
drag, startPoint x: 414, startPoint y: 124, endPoint x: 788, endPoint y: 261, distance: 398.5
click at [788, 261] on div "image/svg+xml 10 -13 -42 -77 ? What is the next number in this sequence?" at bounding box center [608, 164] width 837 height 233
click at [756, 477] on div "Next" at bounding box center [608, 496] width 837 height 71
click at [201, 354] on icon "-118" at bounding box center [262, 384] width 122 height 122
click at [609, 308] on input "a. -118" at bounding box center [609, 304] width 1 height 8
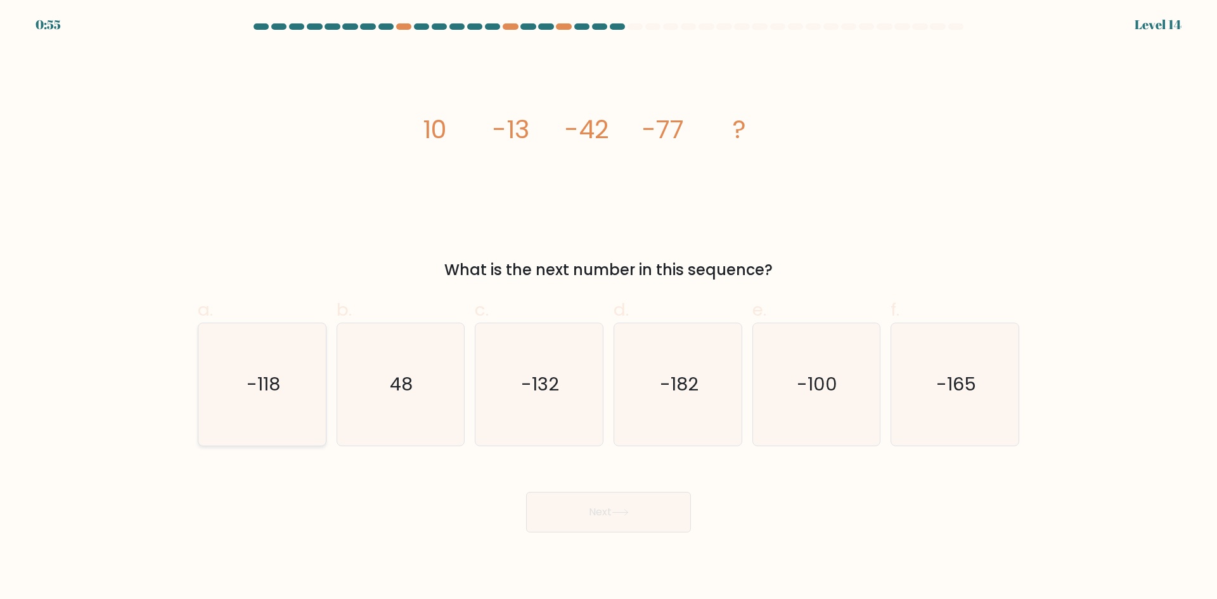
radio input "true"
click at [822, 507] on div "Next" at bounding box center [608, 496] width 837 height 71
click at [248, 397] on icon "-118" at bounding box center [262, 384] width 121 height 121
click at [609, 308] on input "a. -118" at bounding box center [609, 304] width 1 height 8
click at [617, 513] on icon at bounding box center [620, 512] width 17 height 7
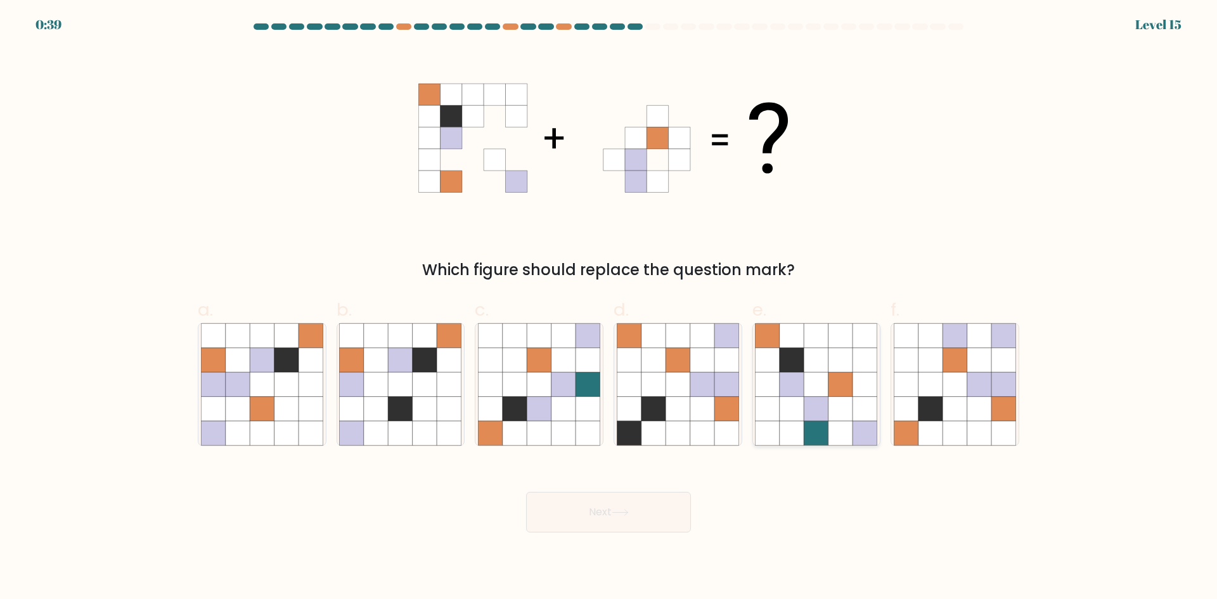
click at [815, 402] on icon at bounding box center [816, 409] width 24 height 24
click at [609, 308] on input "e." at bounding box center [609, 304] width 1 height 8
radio input "true"
click at [568, 501] on button "Next" at bounding box center [608, 512] width 165 height 41
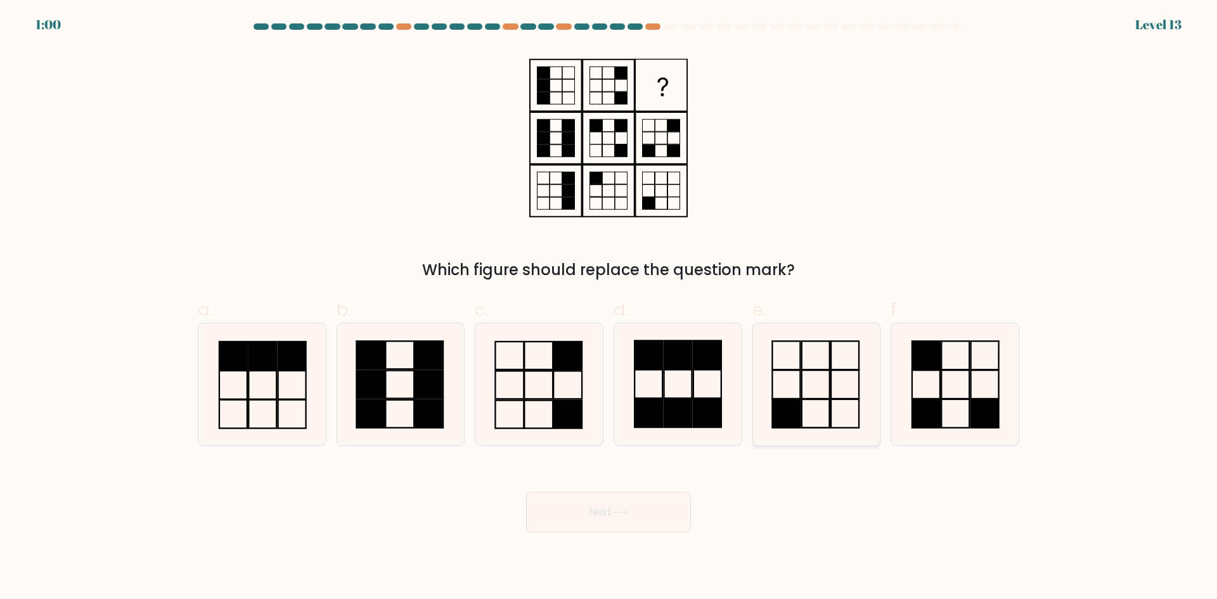
click at [812, 393] on icon at bounding box center [816, 384] width 122 height 122
click at [609, 308] on input "e." at bounding box center [609, 304] width 1 height 8
radio input "true"
click at [629, 511] on icon at bounding box center [620, 512] width 17 height 7
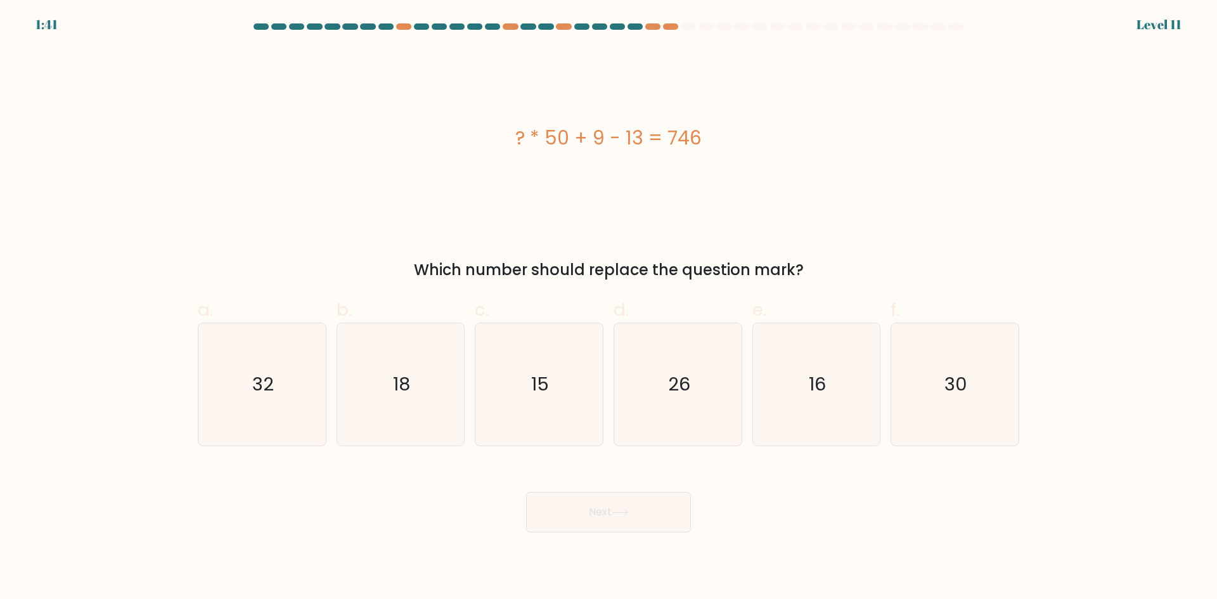
drag, startPoint x: 510, startPoint y: 138, endPoint x: 808, endPoint y: 270, distance: 325.5
click at [808, 270] on div "? * 50 + 9 - 13 = 746 Which number should replace the question mark?" at bounding box center [608, 164] width 837 height 233
click at [602, 207] on div "? * 50 + 9 - 13 = 746" at bounding box center [609, 138] width 822 height 180
drag, startPoint x: 399, startPoint y: 268, endPoint x: 825, endPoint y: 261, distance: 426.0
click at [825, 261] on div "Which number should replace the question mark?" at bounding box center [608, 270] width 806 height 23
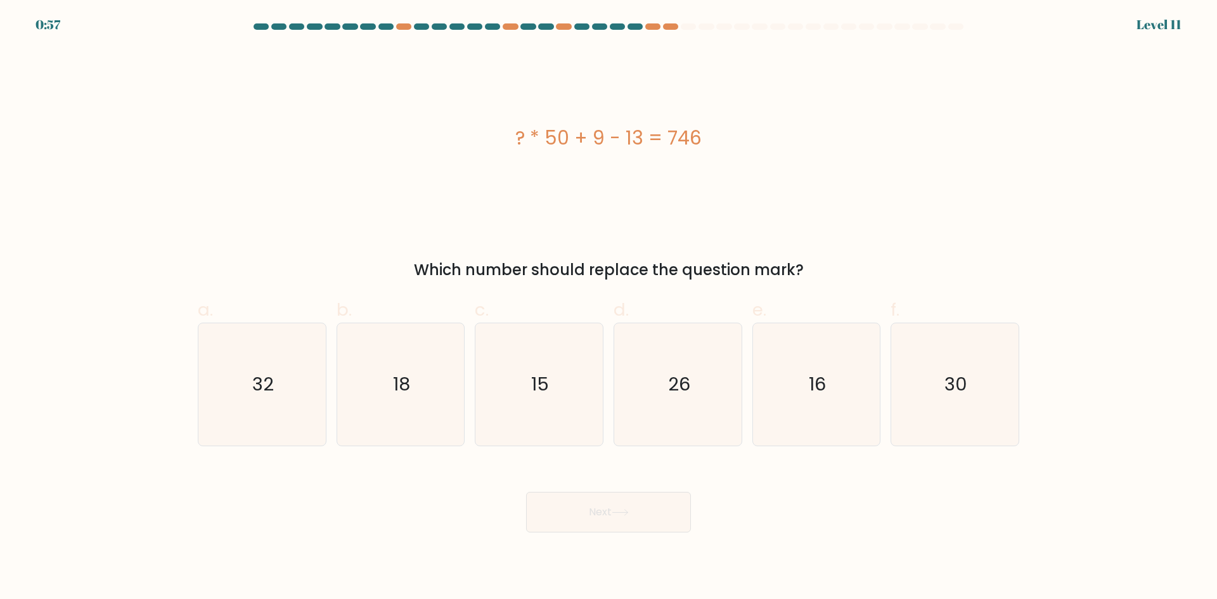
click at [844, 505] on div "Next" at bounding box center [608, 496] width 837 height 71
click at [541, 396] on text "15" at bounding box center [541, 383] width 18 height 25
click at [609, 308] on input "c. 15" at bounding box center [609, 304] width 1 height 8
radio input "true"
click at [624, 515] on icon at bounding box center [620, 512] width 17 height 7
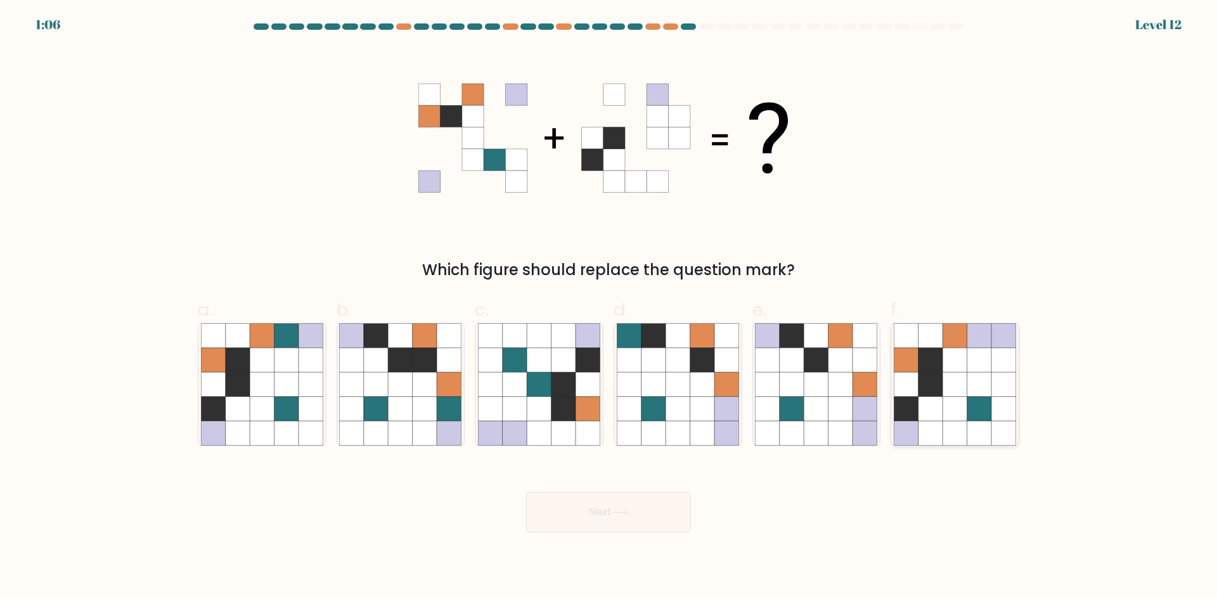
click at [932, 367] on icon at bounding box center [931, 360] width 24 height 24
click at [609, 308] on input "f." at bounding box center [609, 304] width 1 height 8
radio input "true"
click at [629, 505] on button "Next" at bounding box center [608, 512] width 165 height 41
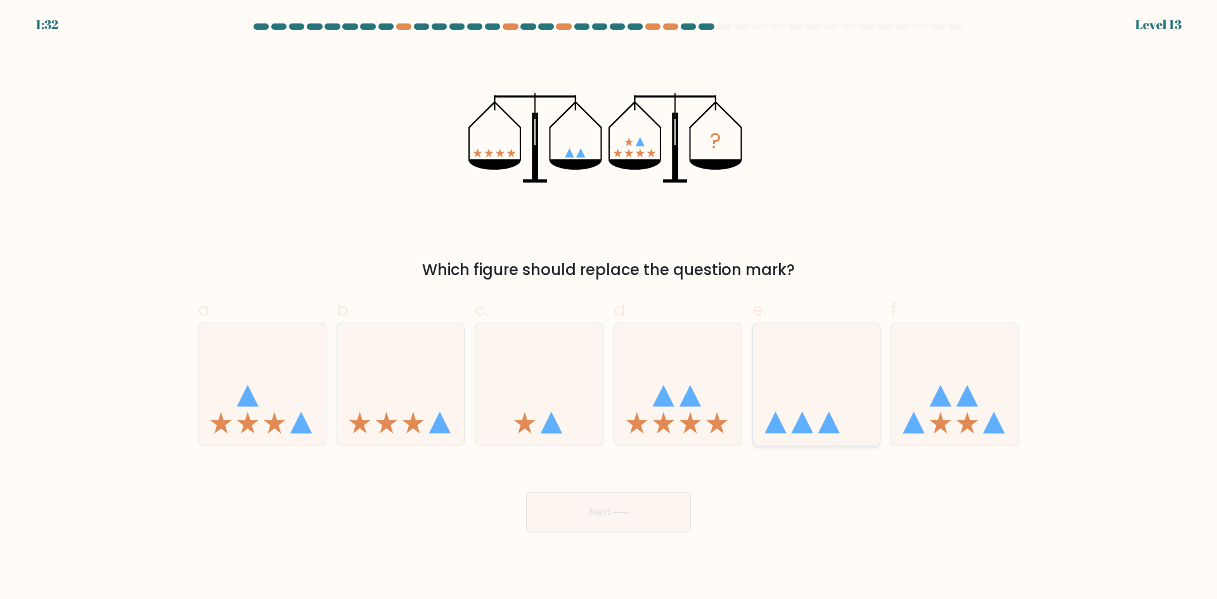
click at [797, 393] on icon at bounding box center [816, 384] width 127 height 105
click at [609, 308] on input "e." at bounding box center [609, 304] width 1 height 8
radio input "true"
click at [625, 502] on button "Next" at bounding box center [608, 512] width 165 height 41
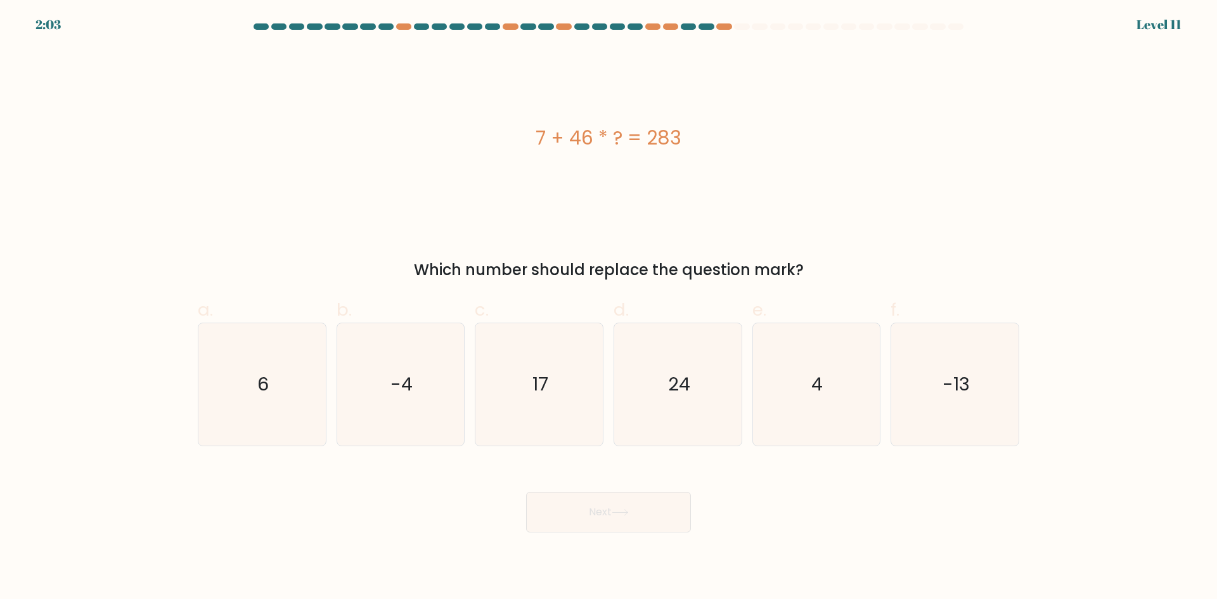
drag, startPoint x: 532, startPoint y: 139, endPoint x: 689, endPoint y: 145, distance: 156.7
click at [689, 145] on div "7 + 46 * ? = 283" at bounding box center [609, 138] width 822 height 29
click at [416, 272] on div "Which number should replace the question mark?" at bounding box center [608, 270] width 806 height 23
drag, startPoint x: 416, startPoint y: 269, endPoint x: 842, endPoint y: 269, distance: 426.0
click at [842, 269] on div "Which number should replace the question mark?" at bounding box center [608, 270] width 806 height 23
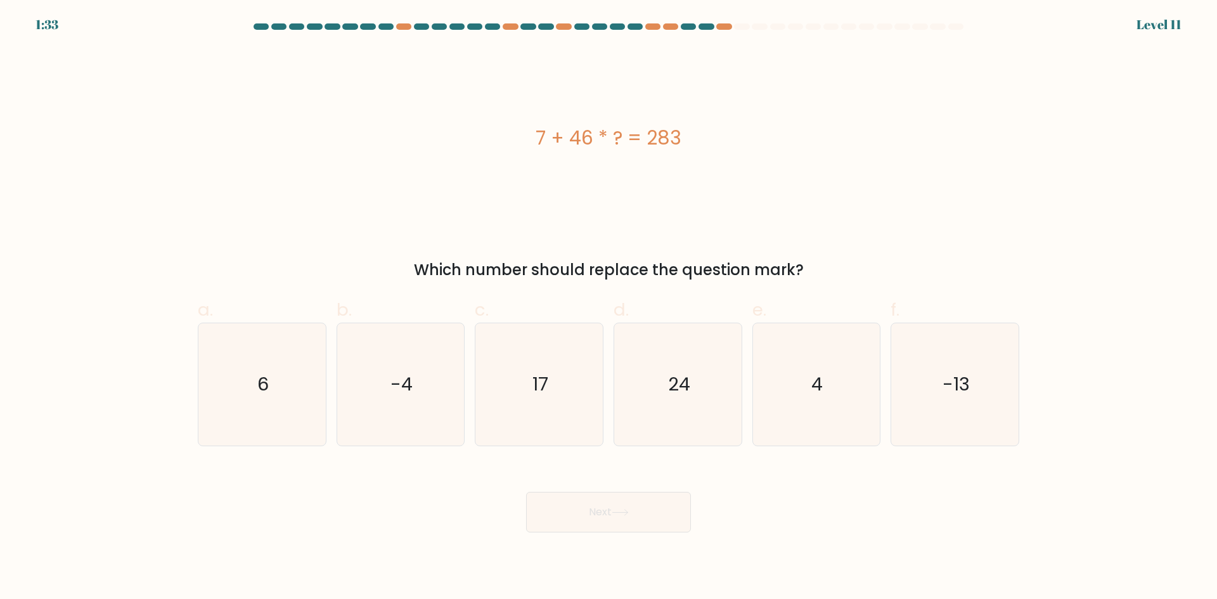
click at [749, 499] on div "Next" at bounding box center [608, 496] width 837 height 71
click at [260, 393] on text "6" at bounding box center [262, 383] width 11 height 25
click at [609, 308] on input "a. 6" at bounding box center [609, 304] width 1 height 8
radio input "true"
click at [616, 515] on icon at bounding box center [620, 512] width 17 height 7
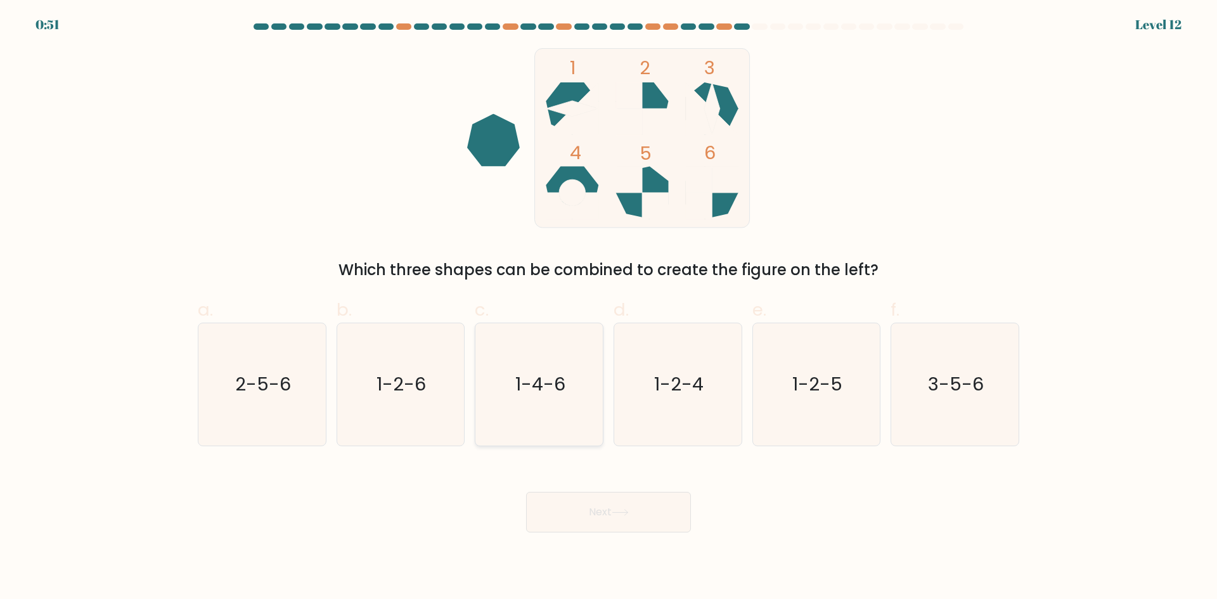
click at [529, 405] on icon "1-4-6" at bounding box center [539, 384] width 122 height 122
click at [609, 308] on input "c. 1-4-6" at bounding box center [609, 304] width 1 height 8
radio input "true"
click at [591, 501] on button "Next" at bounding box center [608, 512] width 165 height 41
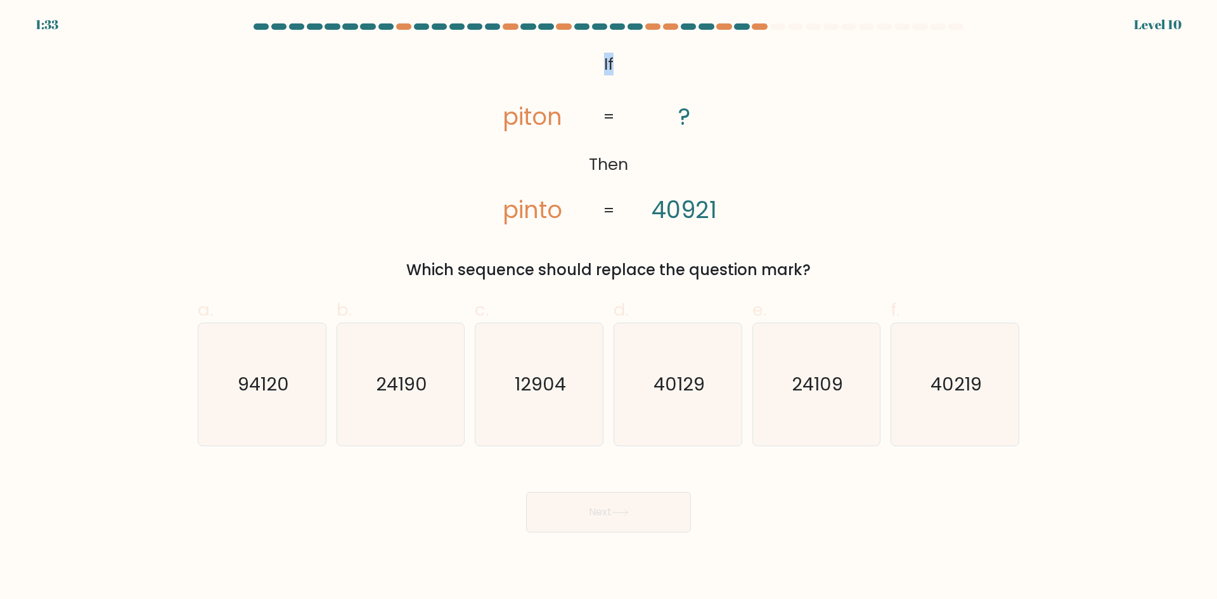
drag, startPoint x: 598, startPoint y: 58, endPoint x: 617, endPoint y: 61, distance: 18.7
click at [617, 61] on icon "@import url('https://fonts.googleapis.com/css?family=Abril+Fatface:400,100,100i…" at bounding box center [609, 138] width 292 height 180
drag, startPoint x: 907, startPoint y: 226, endPoint x: 894, endPoint y: 231, distance: 14.2
click at [907, 226] on div "@import url('https://fonts.googleapis.com/css?family=Abril+Fatface:400,100,100i…" at bounding box center [608, 164] width 837 height 233
drag, startPoint x: 406, startPoint y: 269, endPoint x: 813, endPoint y: 269, distance: 406.3
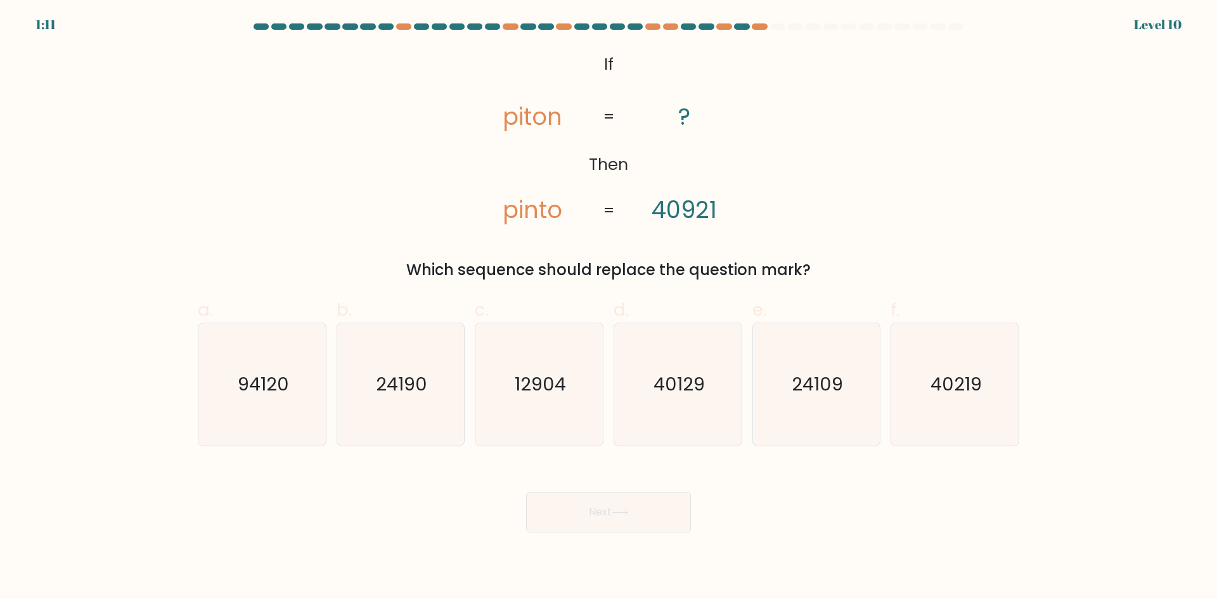
click at [813, 269] on div "Which sequence should replace the question mark?" at bounding box center [608, 270] width 806 height 23
click at [771, 481] on div "Next" at bounding box center [608, 496] width 837 height 71
click at [953, 413] on icon "40219" at bounding box center [955, 384] width 122 height 122
click at [609, 308] on input "f. 40219" at bounding box center [609, 304] width 1 height 8
radio input "true"
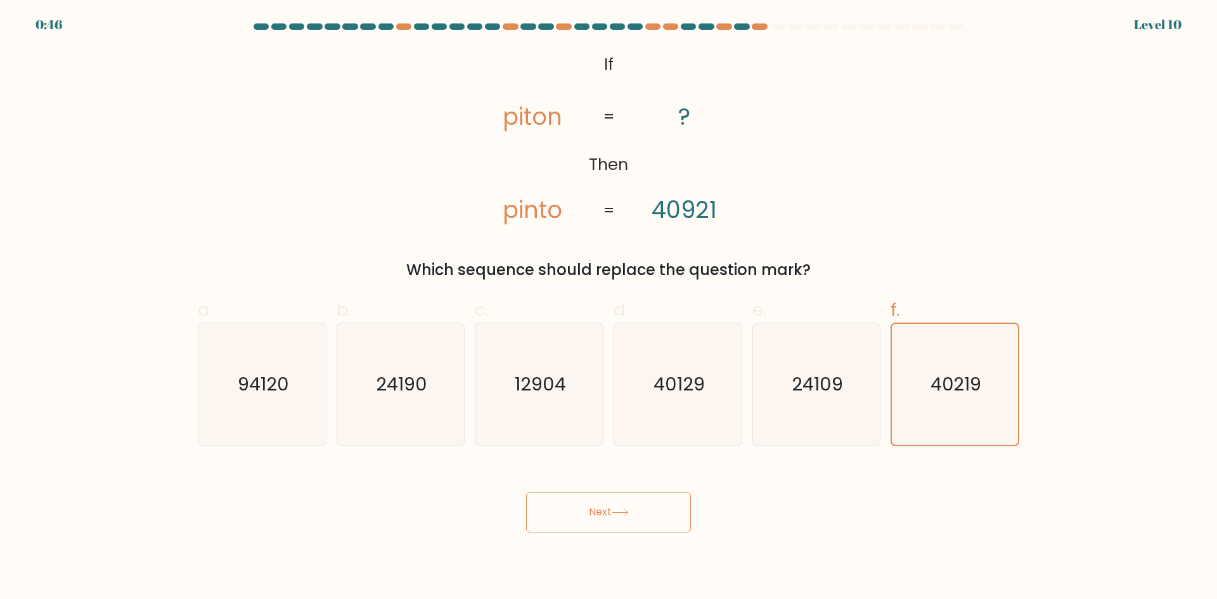
click at [593, 498] on button "Next" at bounding box center [608, 512] width 165 height 41
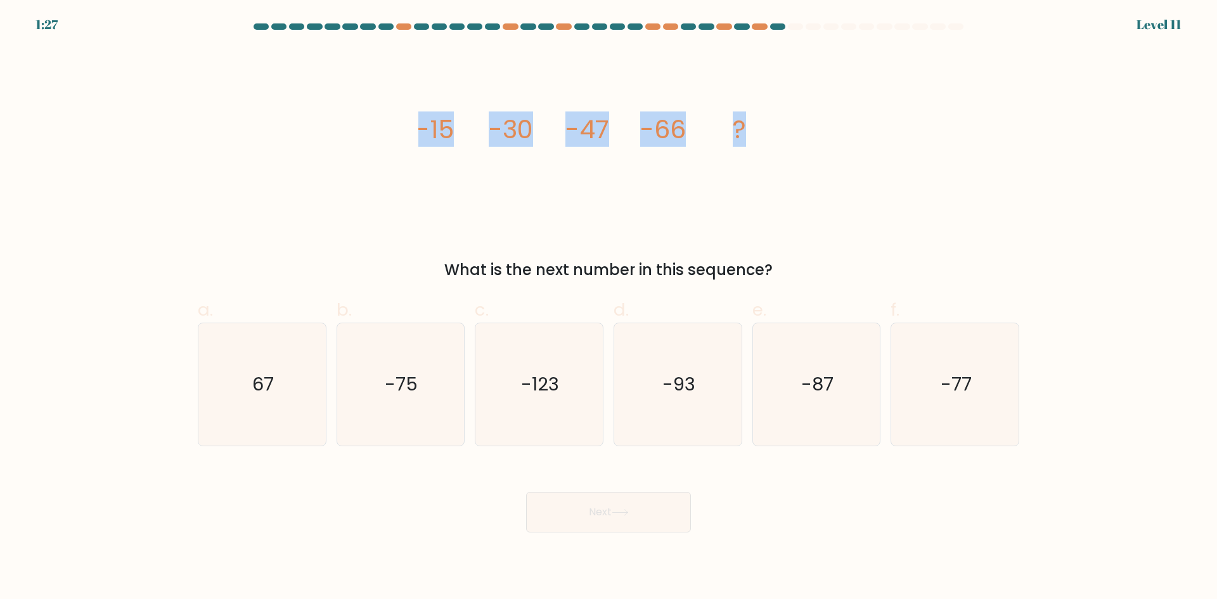
drag, startPoint x: 410, startPoint y: 127, endPoint x: 754, endPoint y: 145, distance: 345.3
click at [754, 145] on div "image/svg+xml -15 -30 -47 -66 ? What is the next number in this sequence?" at bounding box center [608, 164] width 837 height 233
drag, startPoint x: 826, startPoint y: 262, endPoint x: 438, endPoint y: 268, distance: 388.0
click at [438, 268] on div "What is the next number in this sequence?" at bounding box center [608, 270] width 806 height 23
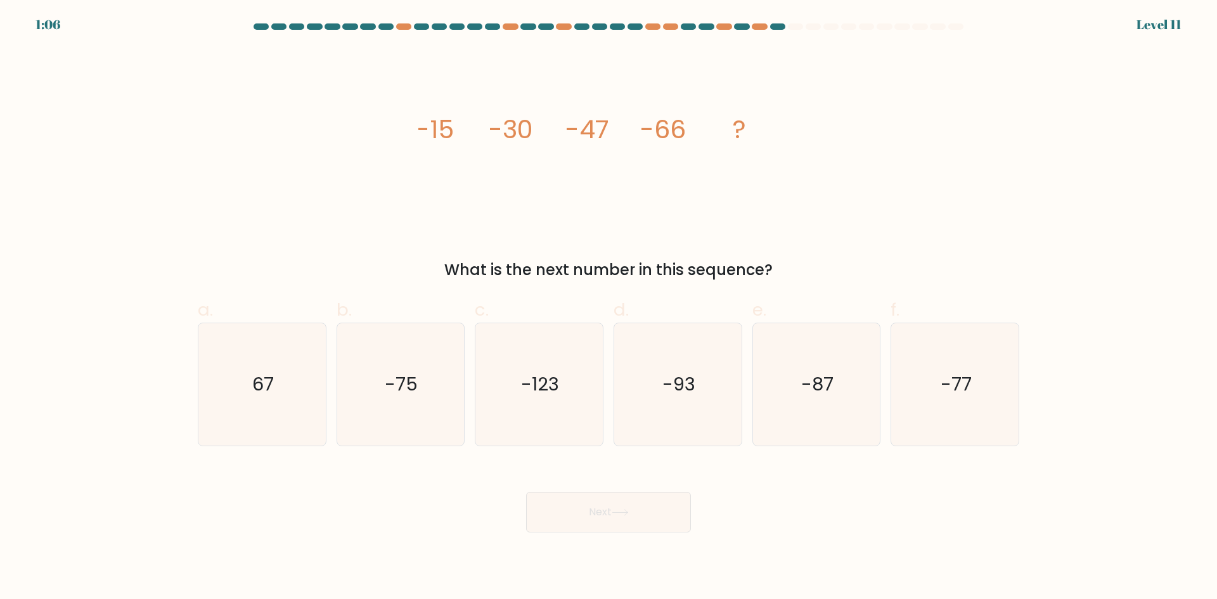
click at [825, 503] on div "Next" at bounding box center [608, 496] width 837 height 71
click at [809, 404] on icon "-87" at bounding box center [816, 384] width 122 height 122
click at [609, 308] on input "e. -87" at bounding box center [609, 304] width 1 height 8
radio input "true"
click at [608, 515] on button "Next" at bounding box center [608, 512] width 165 height 41
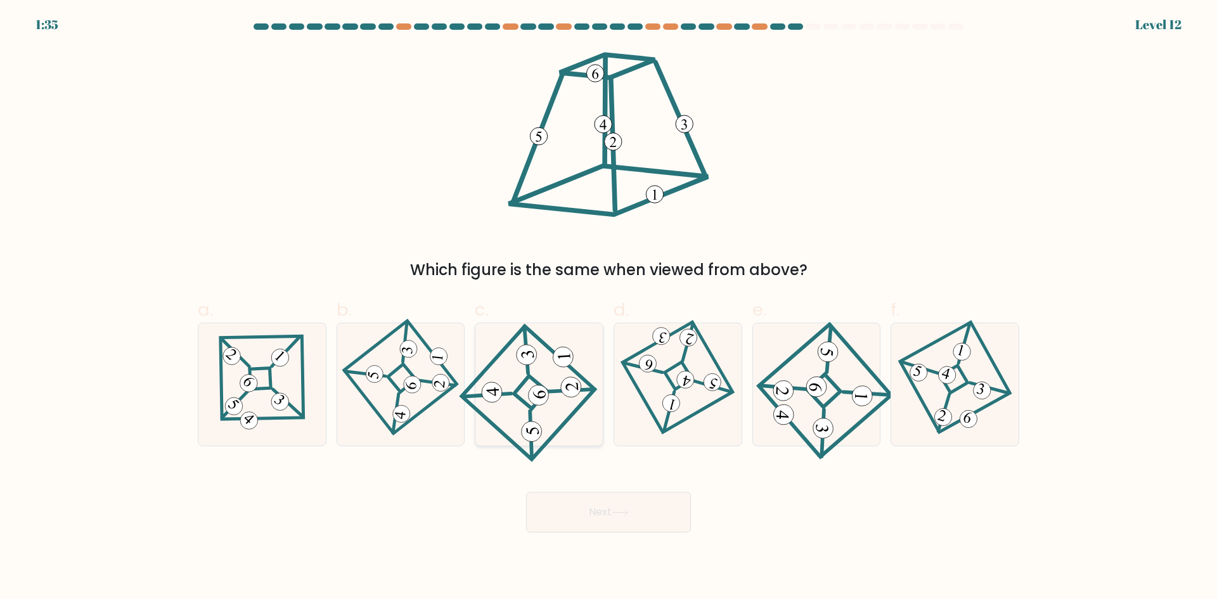
click at [540, 398] on icon at bounding box center [540, 393] width 16 height 15
click at [609, 308] on input "c." at bounding box center [609, 304] width 1 height 8
radio input "true"
click at [596, 501] on button "Next" at bounding box center [608, 512] width 165 height 41
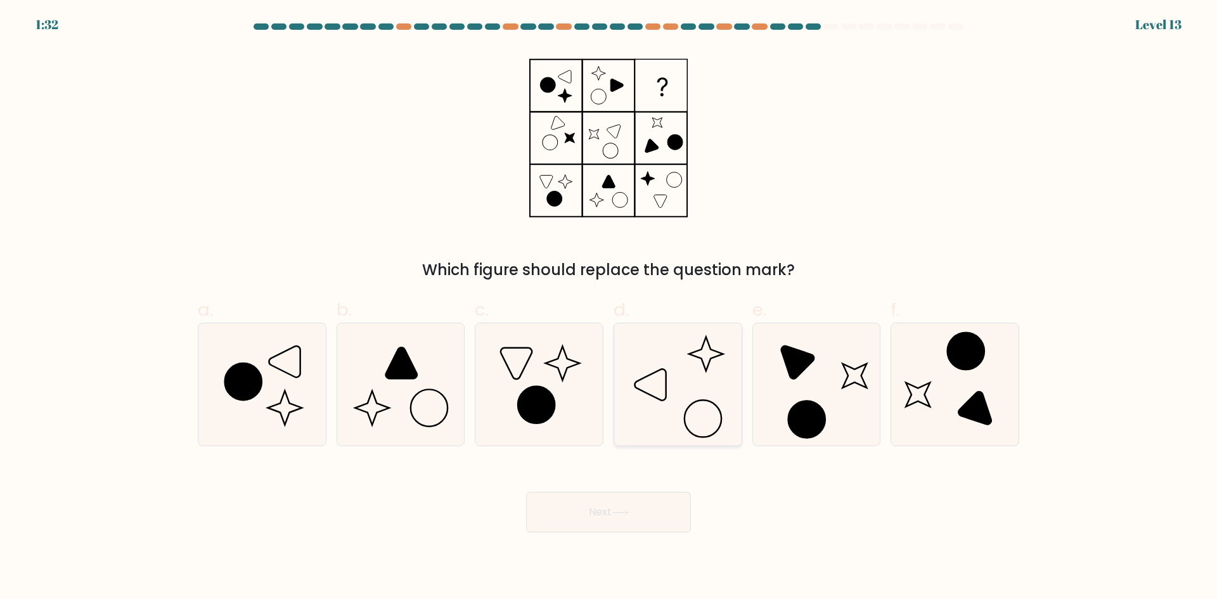
click at [673, 415] on icon at bounding box center [678, 384] width 122 height 122
click at [609, 308] on input "d." at bounding box center [609, 304] width 1 height 8
radio input "true"
click at [621, 503] on button "Next" at bounding box center [608, 512] width 165 height 41
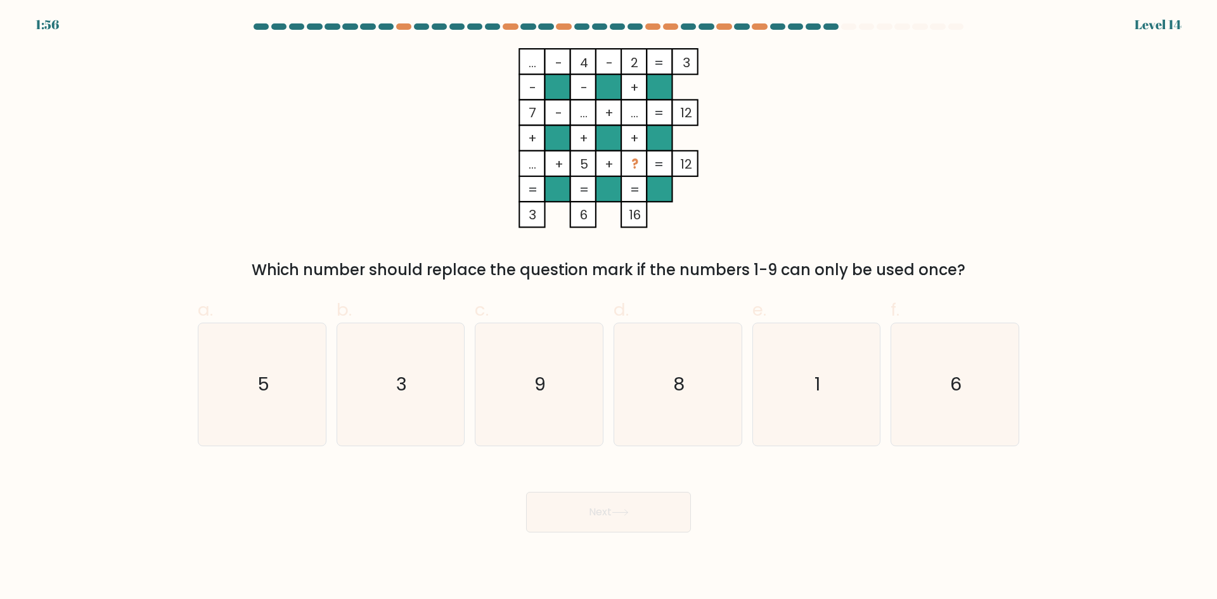
drag, startPoint x: 528, startPoint y: 61, endPoint x: 957, endPoint y: 272, distance: 477.7
click at [957, 272] on div "... - 4 - 2 3 - - + 7 - ... + ... 12 + + + ... + 5 + ? = 12 = = = = 3 6 16 = Wh…" at bounding box center [608, 164] width 837 height 233
click at [875, 197] on div "... - 4 - 2 3 - - + 7 - ... + ... 12 + + + ... + 5 + ? = 12 = = = = 3 6 16 = Wh…" at bounding box center [608, 164] width 837 height 233
click at [680, 392] on text "8" at bounding box center [678, 383] width 11 height 25
click at [609, 308] on input "d. 8" at bounding box center [609, 304] width 1 height 8
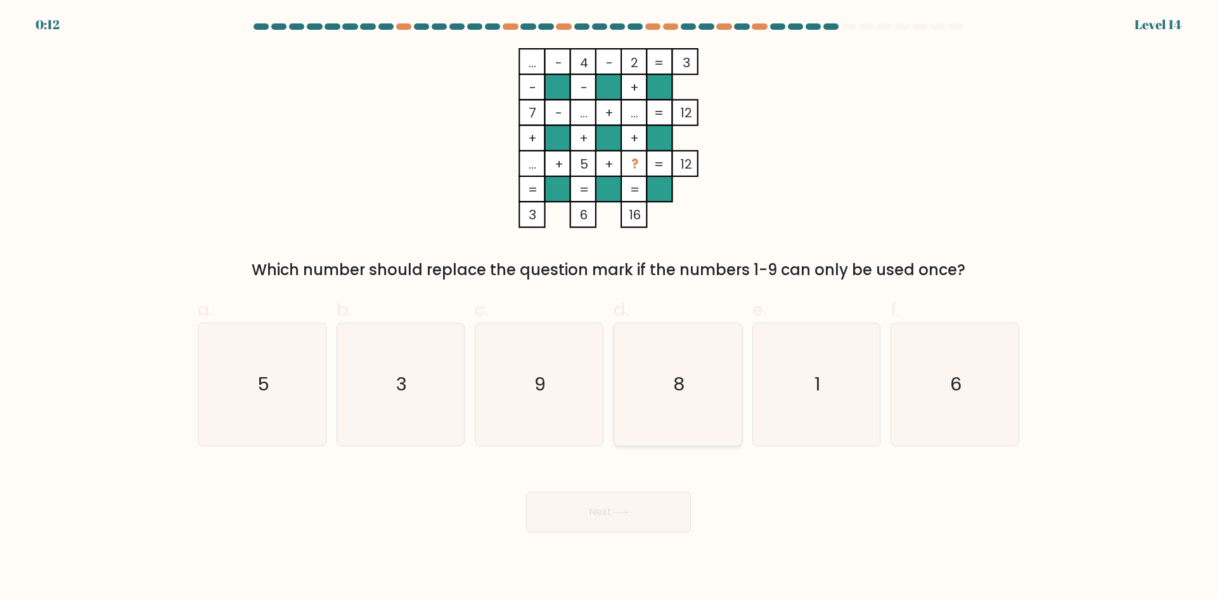
radio input "true"
click at [618, 522] on button "Next" at bounding box center [608, 512] width 165 height 41
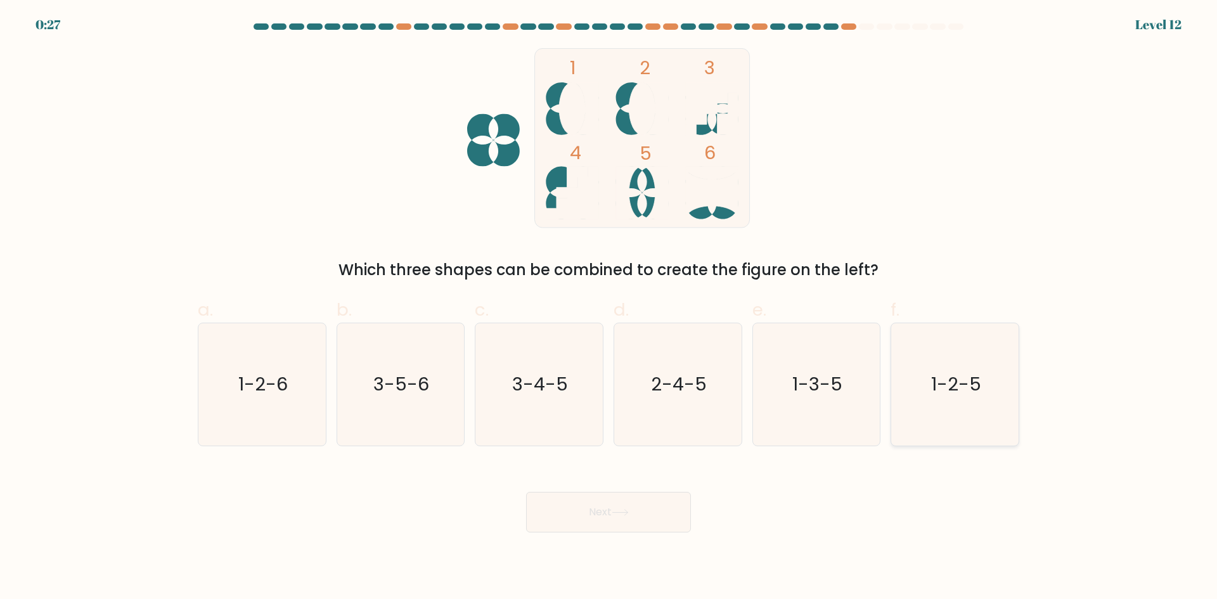
click at [920, 404] on icon "1-2-5" at bounding box center [955, 384] width 122 height 122
click at [609, 308] on input "f. 1-2-5" at bounding box center [609, 304] width 1 height 8
radio input "true"
click at [635, 519] on button "Next" at bounding box center [608, 512] width 165 height 41
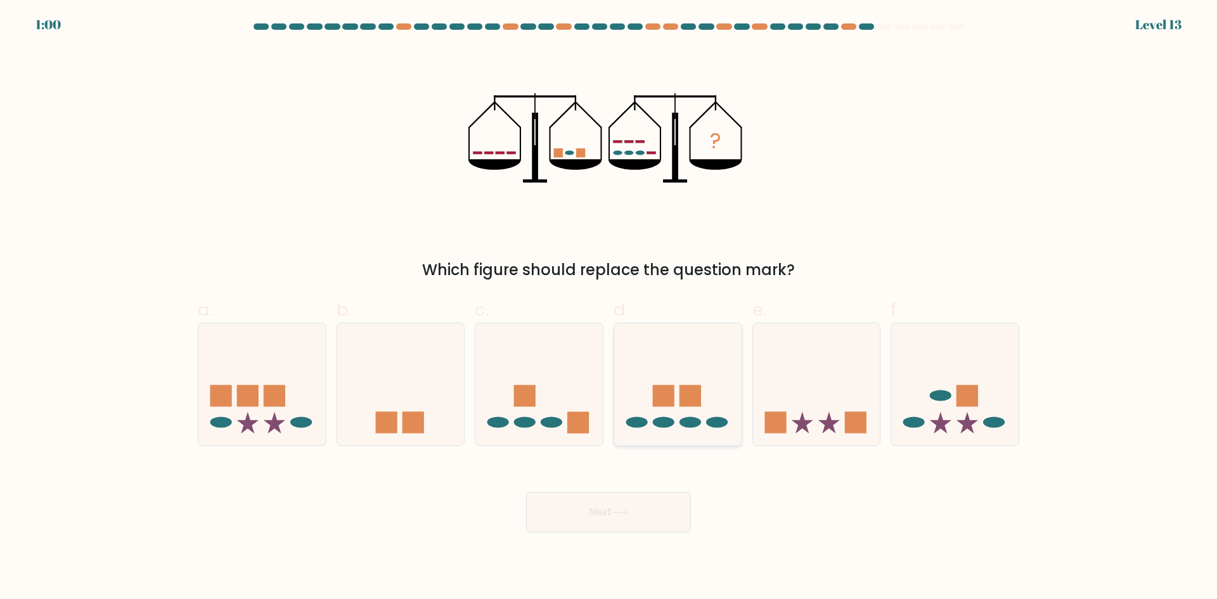
click at [663, 418] on ellipse at bounding box center [664, 422] width 22 height 11
click at [609, 308] on input "d." at bounding box center [609, 304] width 1 height 8
radio input "true"
click at [625, 501] on button "Next" at bounding box center [608, 512] width 165 height 41
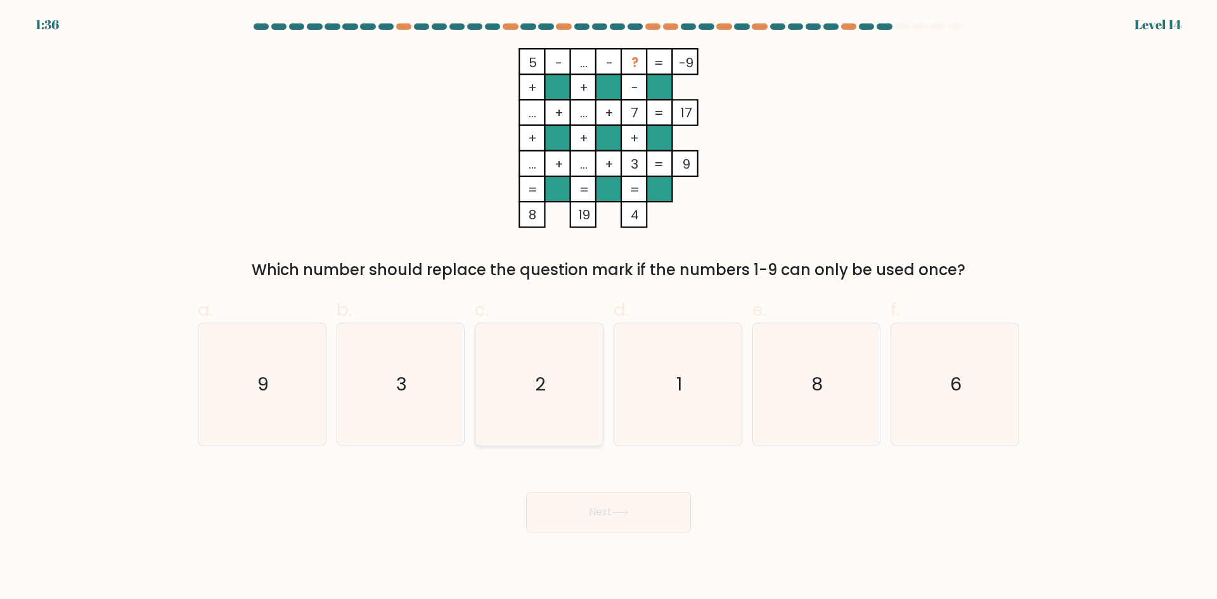
click at [535, 384] on text "2" at bounding box center [540, 383] width 11 height 25
click at [609, 308] on input "c. 2" at bounding box center [609, 304] width 1 height 8
radio input "true"
click at [622, 515] on icon at bounding box center [620, 512] width 17 height 7
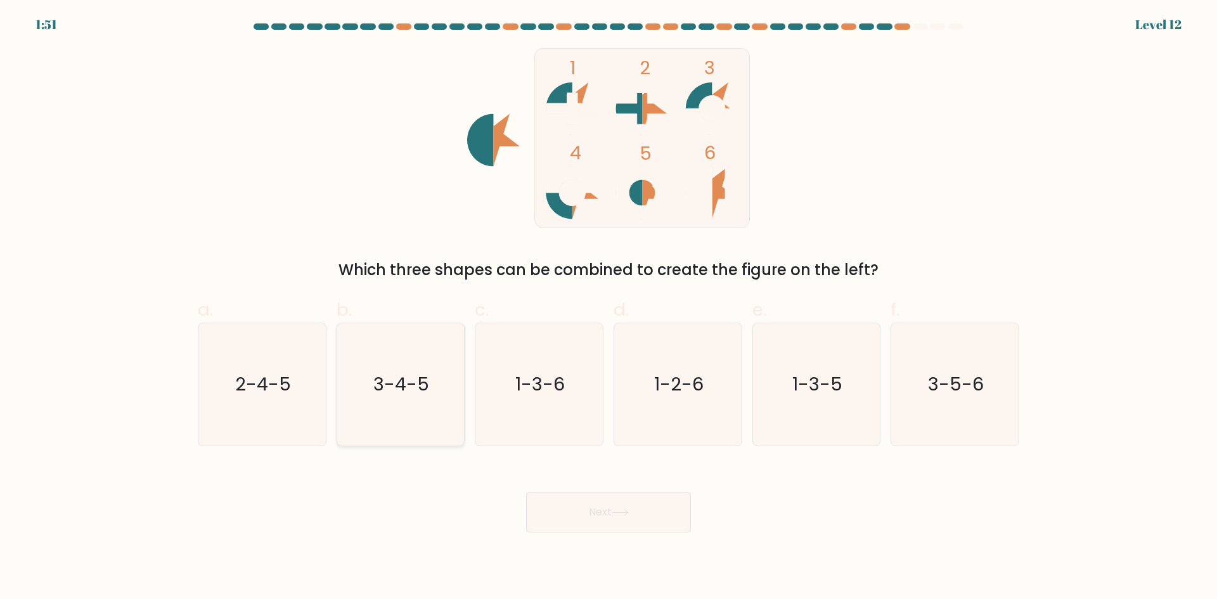
click at [395, 410] on icon "3-4-5" at bounding box center [400, 384] width 122 height 122
click at [609, 308] on input "b. 3-4-5" at bounding box center [609, 304] width 1 height 8
radio input "true"
click at [612, 513] on button "Next" at bounding box center [608, 512] width 165 height 41
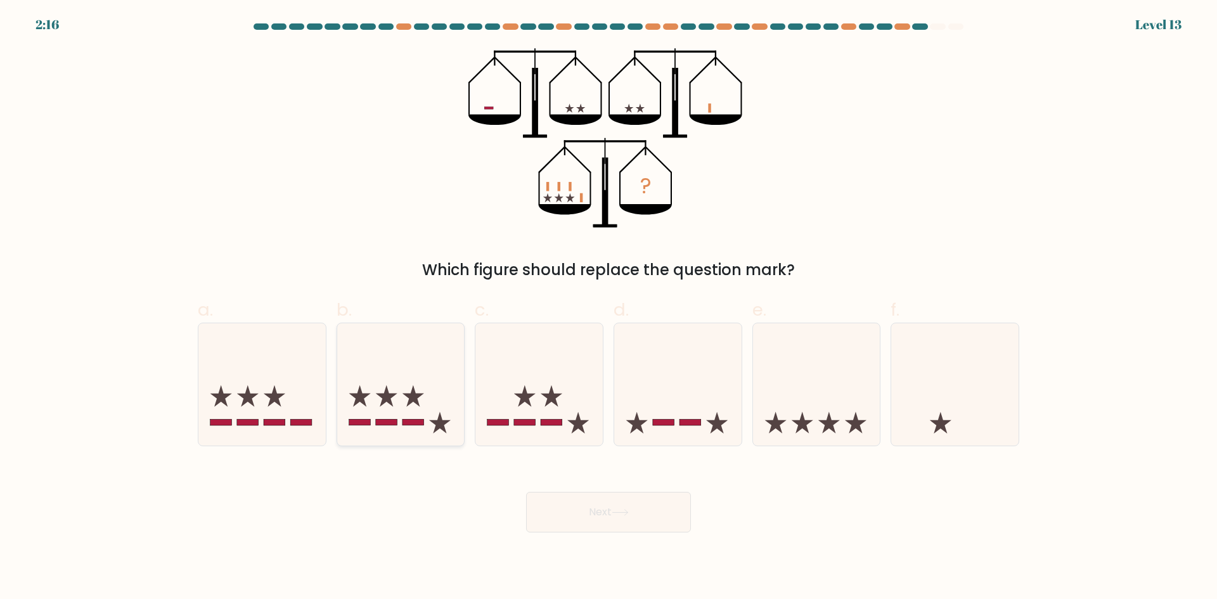
click at [407, 410] on icon at bounding box center [400, 384] width 127 height 105
click at [609, 308] on input "b." at bounding box center [609, 304] width 1 height 8
radio input "true"
click at [589, 509] on button "Next" at bounding box center [608, 512] width 165 height 41
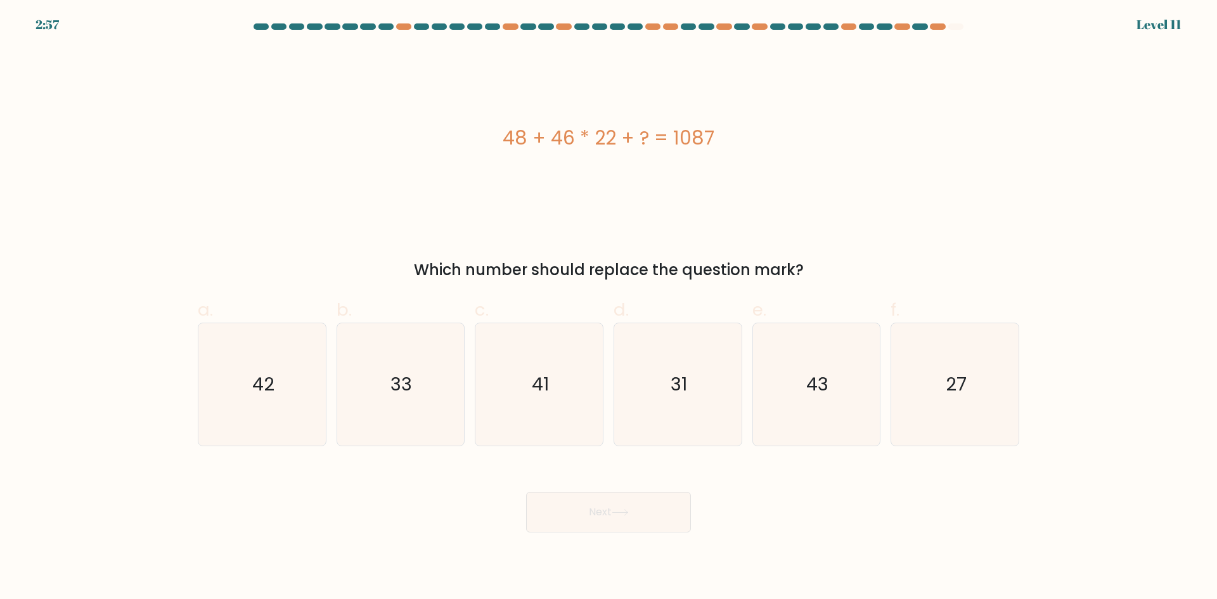
drag, startPoint x: 507, startPoint y: 139, endPoint x: 811, endPoint y: 264, distance: 328.9
click at [811, 264] on div "48 + 46 * 22 + ? = 1087 Which number should replace the question mark?" at bounding box center [608, 164] width 837 height 233
click at [969, 382] on icon "27" at bounding box center [955, 384] width 122 height 122
click at [609, 308] on input "f. 27" at bounding box center [609, 304] width 1 height 8
radio input "true"
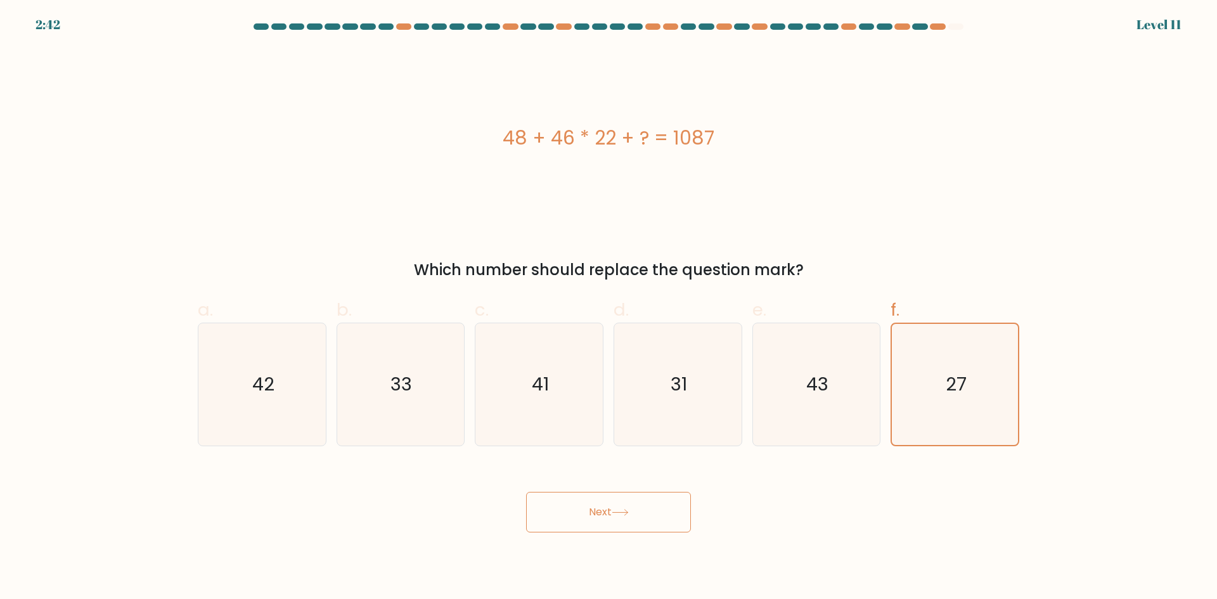
click at [649, 508] on button "Next" at bounding box center [608, 512] width 165 height 41
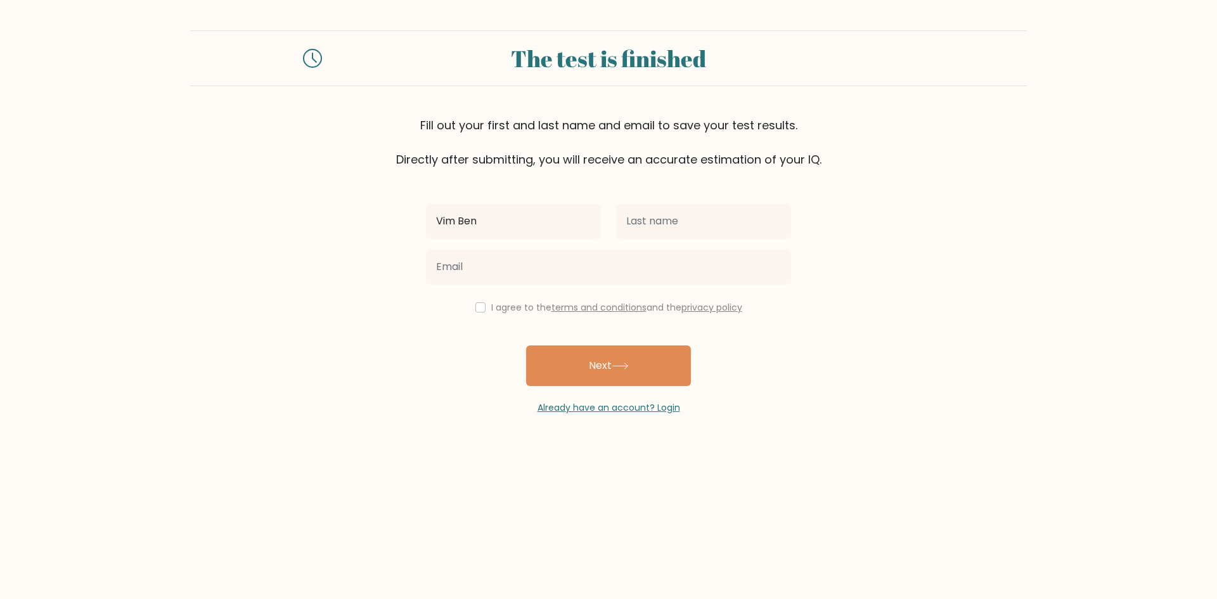
type input "Vim Ben"
type input "Espiloy"
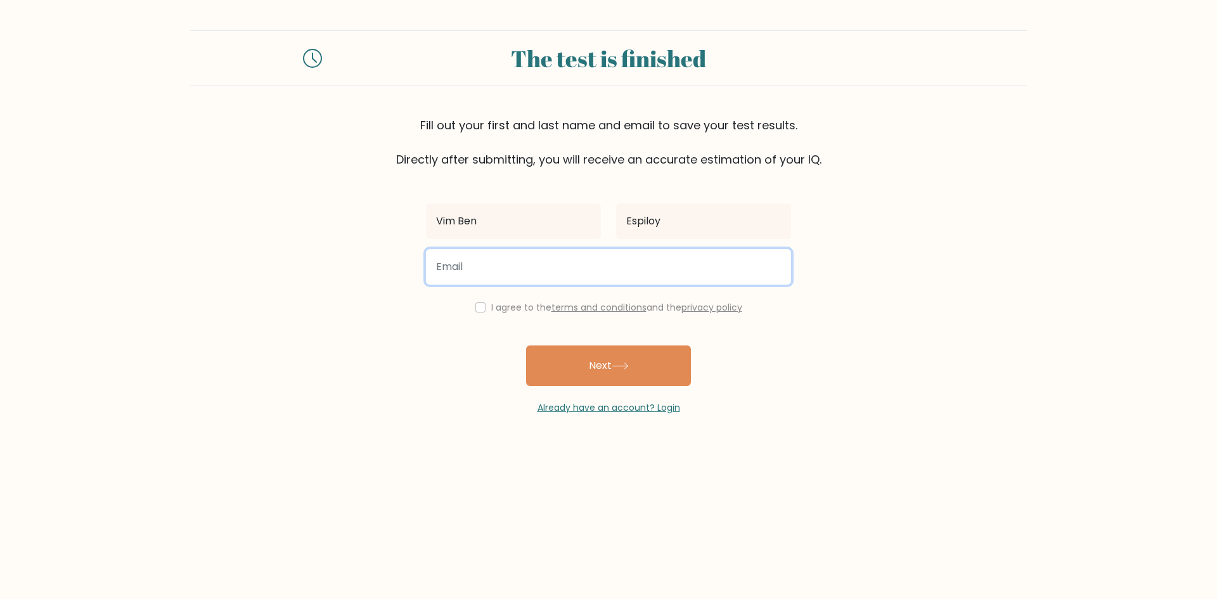
click at [539, 272] on input "email" at bounding box center [608, 266] width 365 height 35
type input "espiloy.vim@gmail.com"
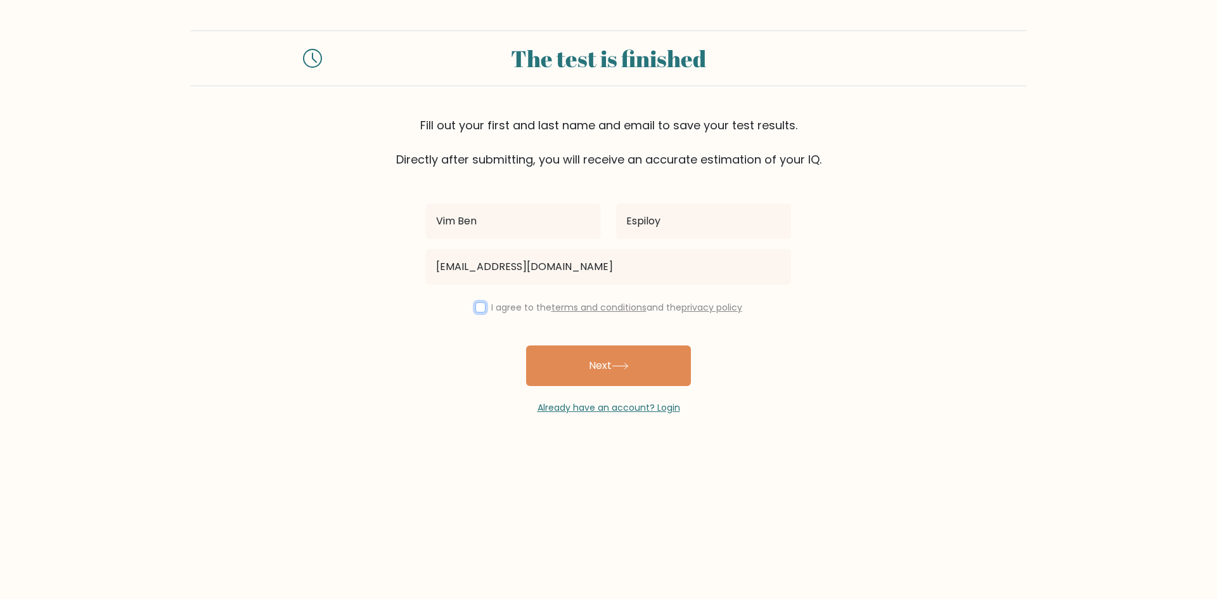
click at [475, 307] on input "checkbox" at bounding box center [480, 307] width 10 height 10
checkbox input "true"
click at [600, 364] on button "Next" at bounding box center [608, 365] width 165 height 41
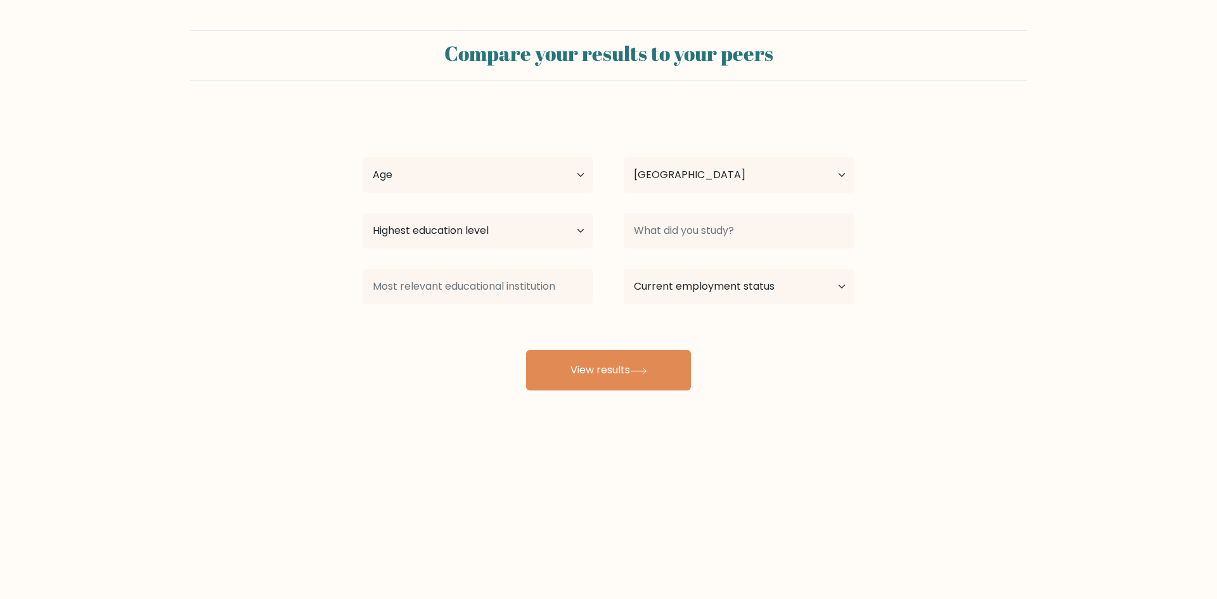
select select "PH"
click at [544, 167] on select "Age Under [DEMOGRAPHIC_DATA] [DEMOGRAPHIC_DATA] [DEMOGRAPHIC_DATA] [DEMOGRAPHIC…" at bounding box center [478, 174] width 231 height 35
select select "35_44"
click at [363, 157] on select "Age Under [DEMOGRAPHIC_DATA] [DEMOGRAPHIC_DATA] [DEMOGRAPHIC_DATA] [DEMOGRAPHIC…" at bounding box center [478, 174] width 231 height 35
click at [534, 228] on select "Highest education level No schooling Primary Lower Secondary Upper Secondary Oc…" at bounding box center [478, 230] width 231 height 35
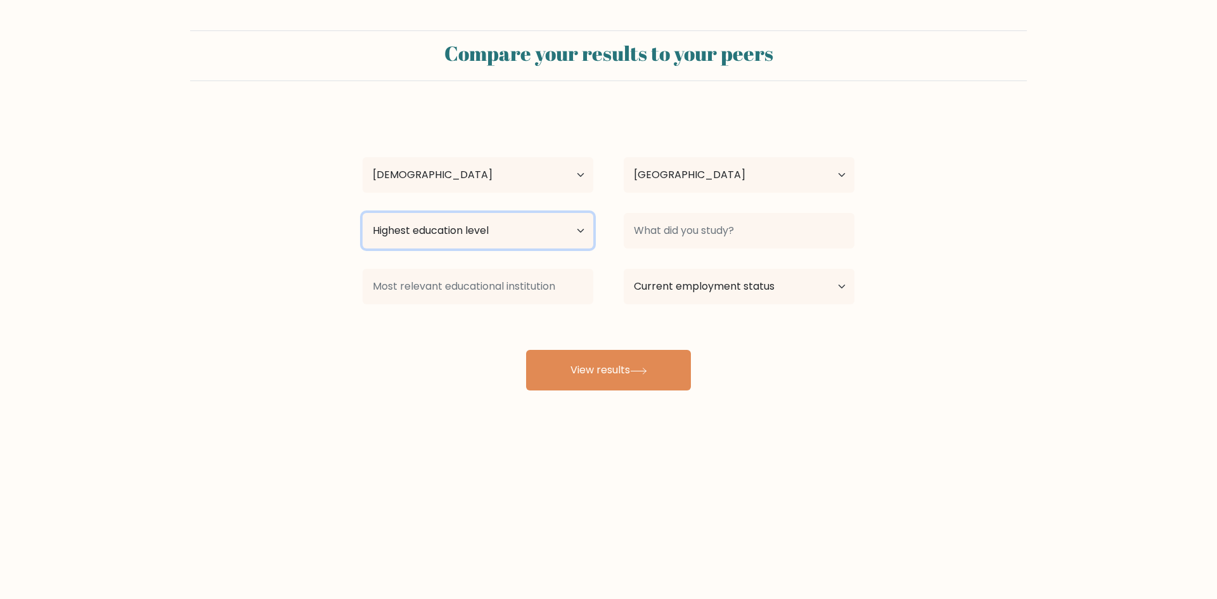
select select "masters_degree"
click at [363, 213] on select "Highest education level No schooling Primary Lower Secondary Upper Secondary Oc…" at bounding box center [478, 230] width 231 height 35
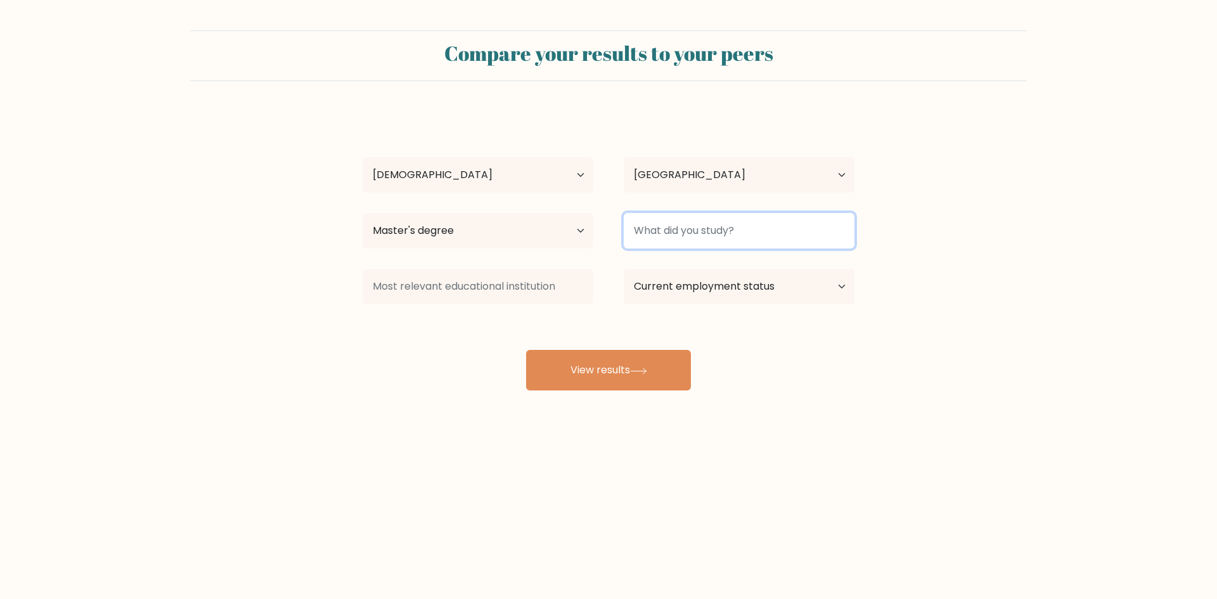
click at [733, 231] on input at bounding box center [739, 230] width 231 height 35
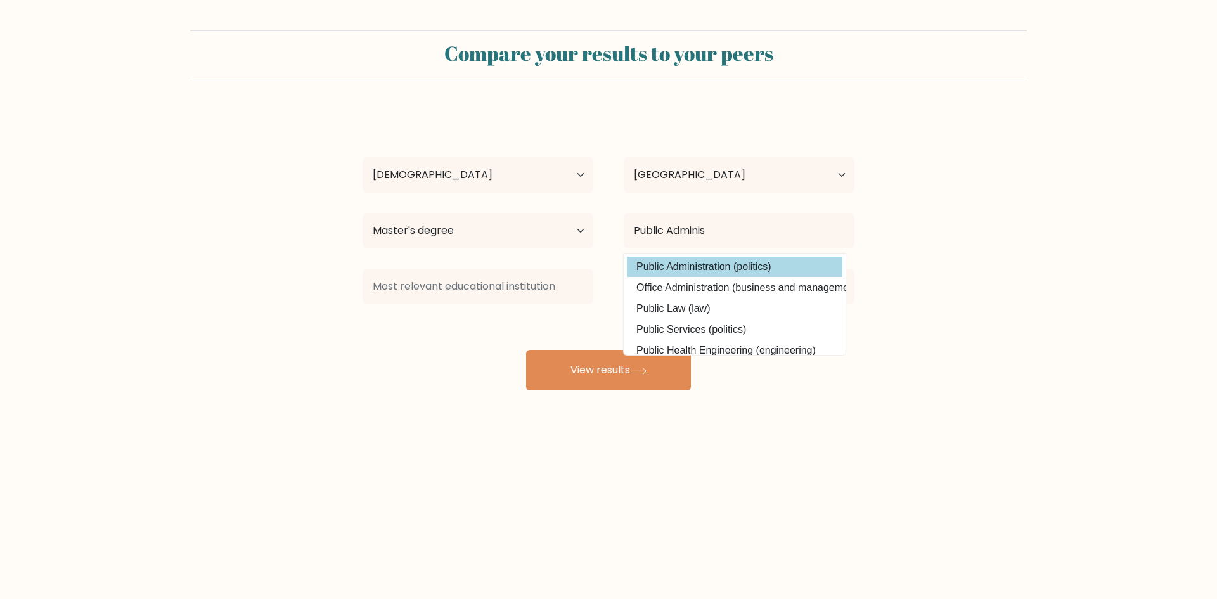
click at [728, 270] on option "Public Administration (politics)" at bounding box center [735, 267] width 216 height 20
type input "Public Administration"
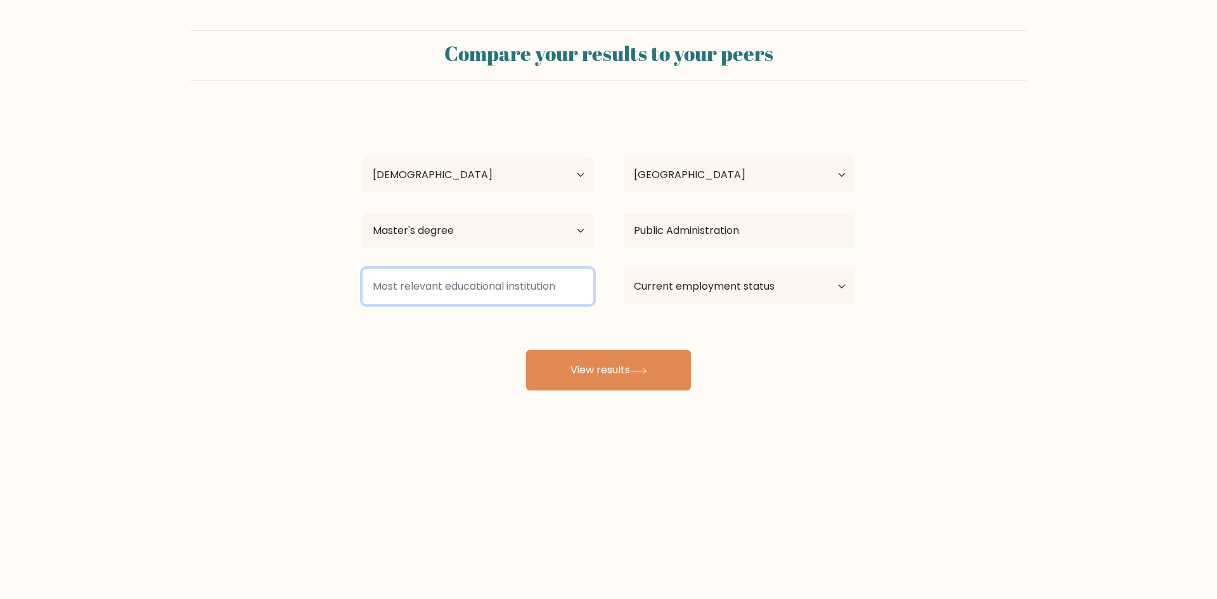
click at [523, 290] on input at bounding box center [478, 286] width 231 height 35
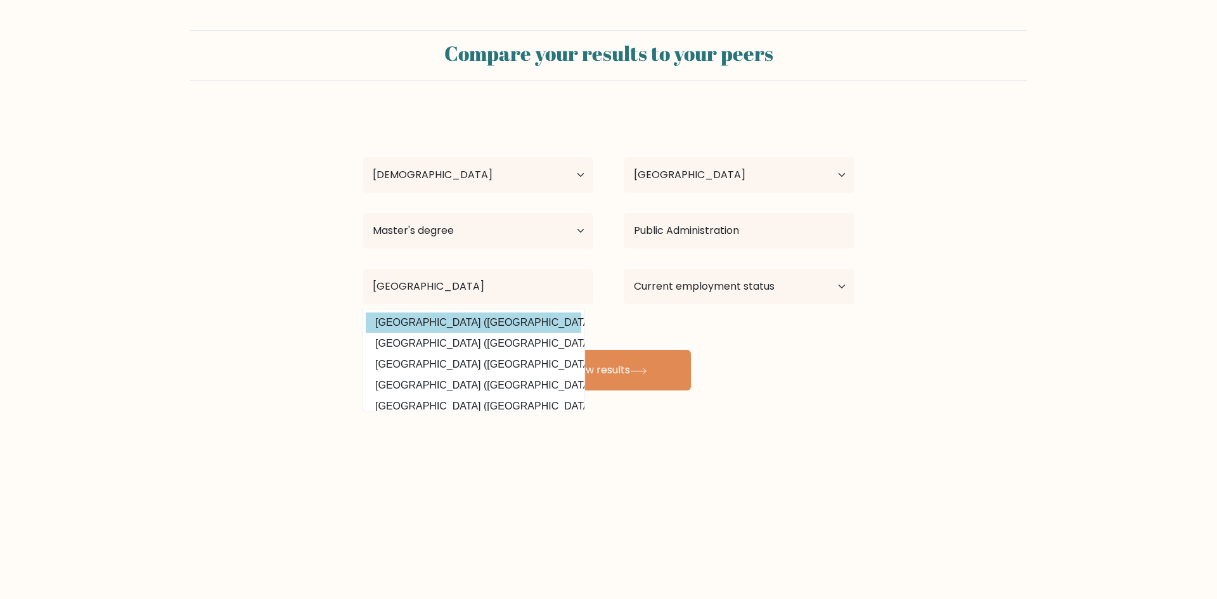
click at [494, 322] on option "Ateneo de Naga University (Philippines)" at bounding box center [474, 323] width 216 height 20
type input "[GEOGRAPHIC_DATA]"
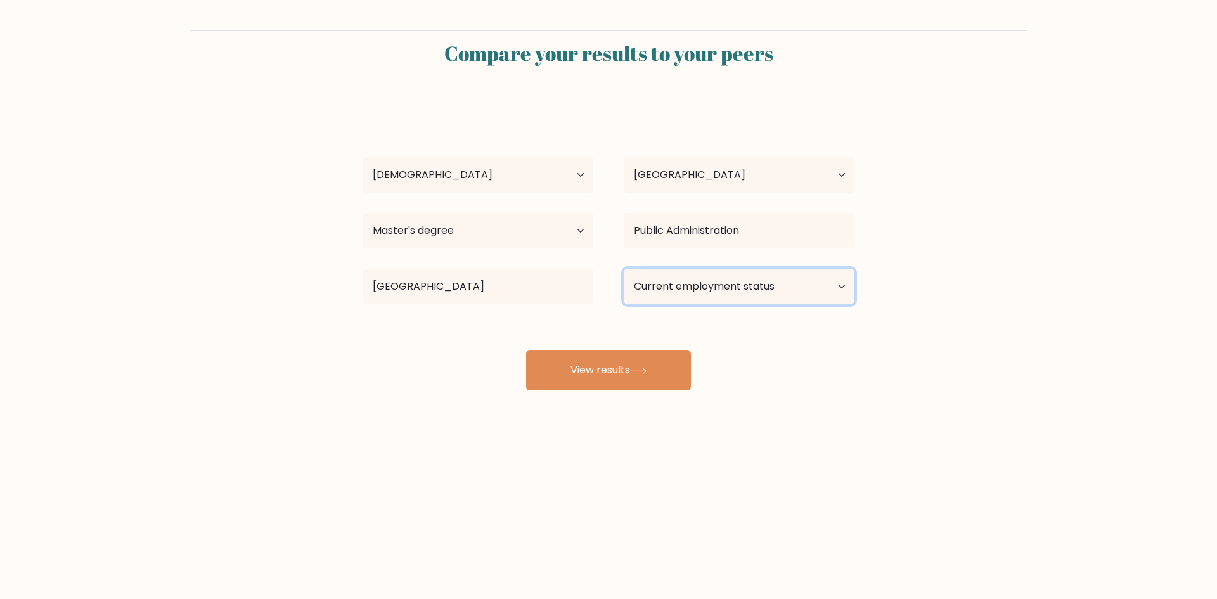
click at [752, 286] on select "Current employment status Employed Student Retired Other / prefer not to answer" at bounding box center [739, 286] width 231 height 35
select select "other"
click at [624, 269] on select "Current employment status Employed Student Retired Other / prefer not to answer" at bounding box center [739, 286] width 231 height 35
click at [603, 371] on button "View results" at bounding box center [608, 370] width 165 height 41
